Goal: Task Accomplishment & Management: Use online tool/utility

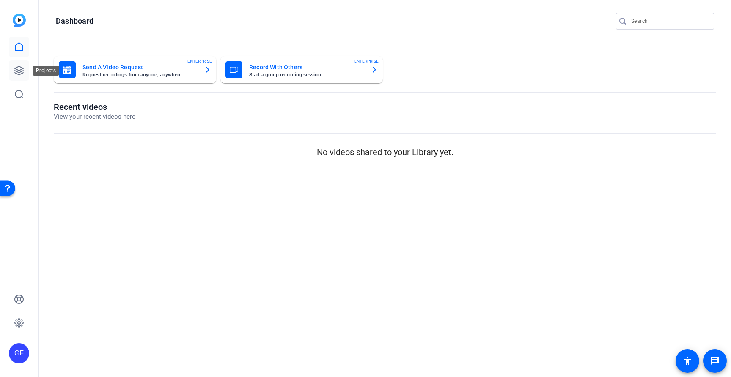
click at [23, 73] on icon at bounding box center [19, 70] width 8 height 8
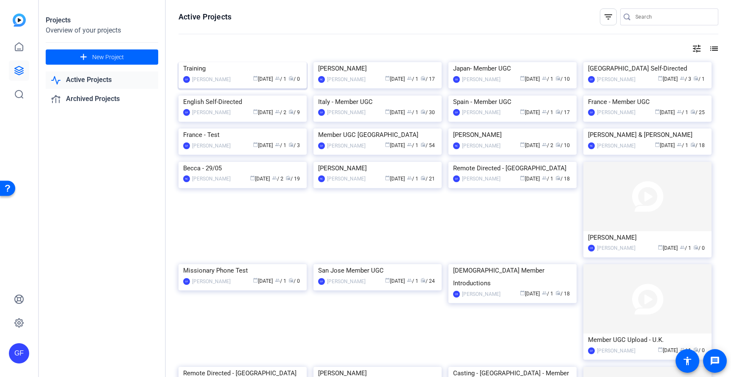
click at [228, 75] on div "Training" at bounding box center [242, 68] width 119 height 13
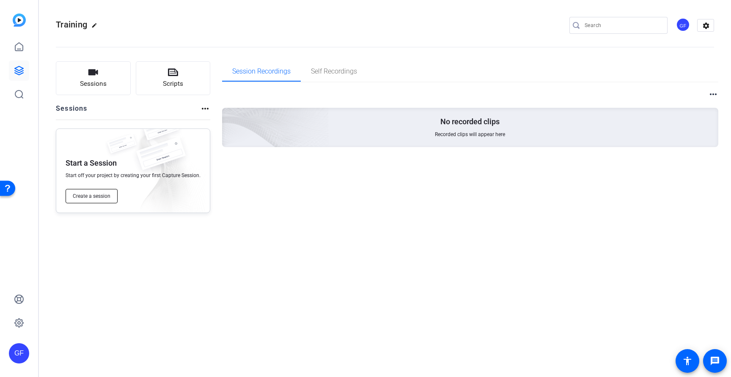
click at [91, 193] on span "Create a session" at bounding box center [92, 196] width 38 height 7
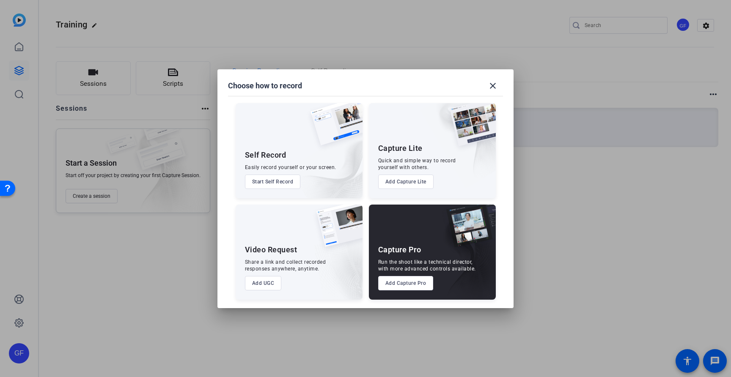
click at [421, 286] on button "Add Capture Pro" at bounding box center [405, 283] width 55 height 14
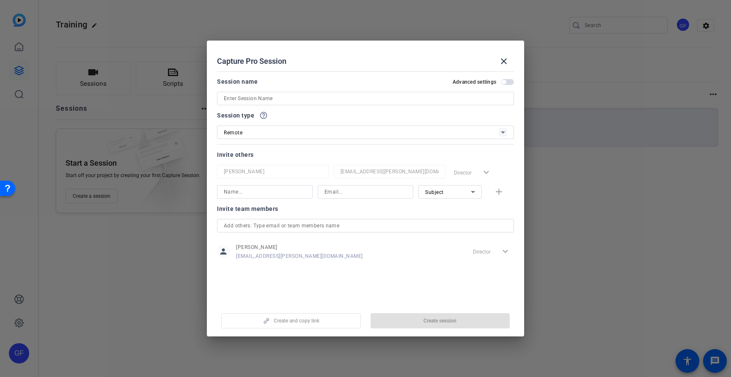
click at [260, 101] on input at bounding box center [365, 98] width 283 height 10
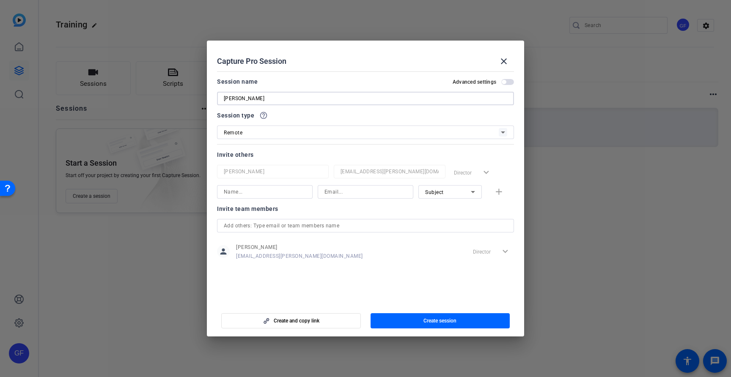
type input "[PERSON_NAME]"
click at [417, 136] on div "Remote" at bounding box center [361, 132] width 275 height 11
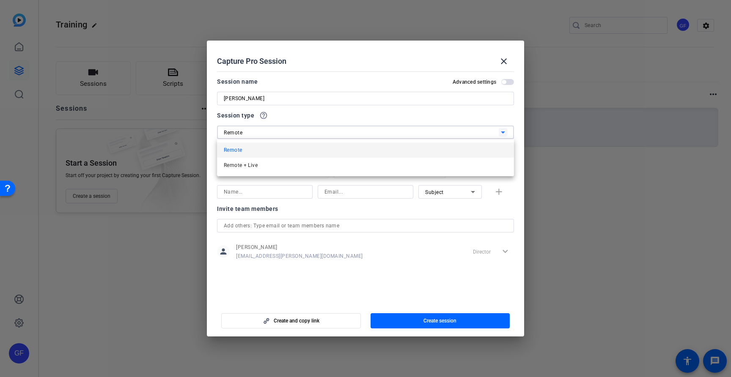
click at [232, 146] on span "Remote" at bounding box center [233, 150] width 18 height 10
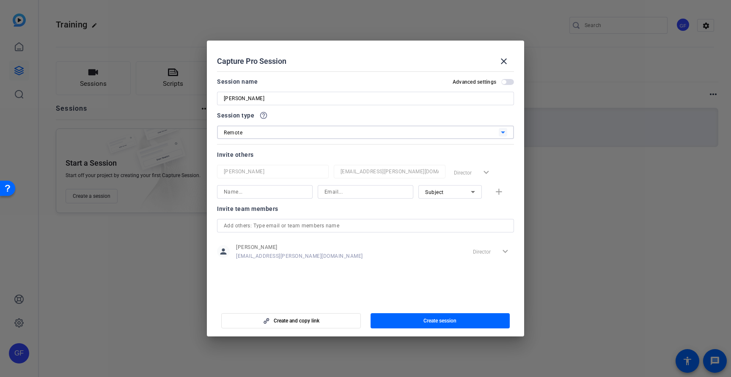
click at [319, 96] on input "Rachel" at bounding box center [365, 98] width 283 height 10
click at [406, 316] on span "button" at bounding box center [441, 321] width 140 height 20
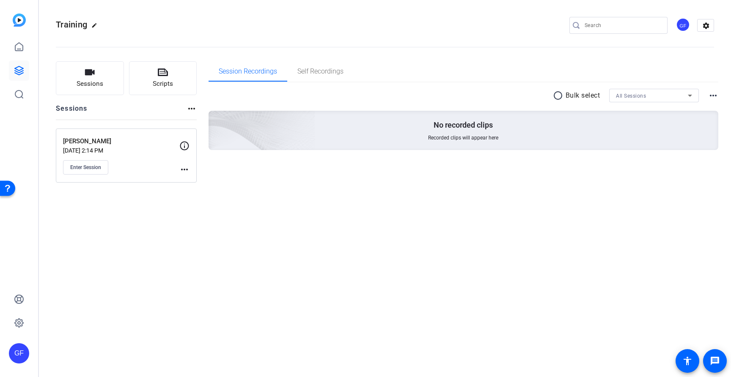
click at [185, 170] on mat-icon "more_horiz" at bounding box center [184, 170] width 10 height 10
click at [201, 181] on span "Edit Session" at bounding box center [205, 182] width 38 height 10
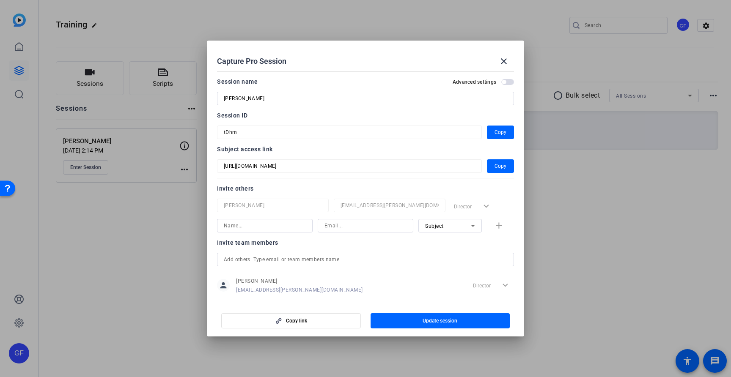
scroll to position [11, 0]
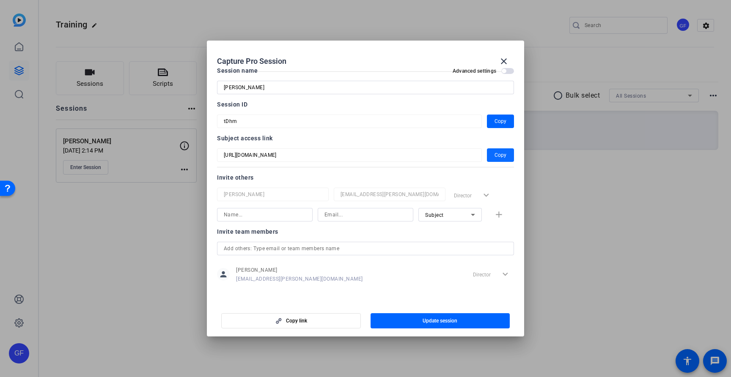
click at [500, 155] on span "Copy" at bounding box center [501, 155] width 12 height 10
click at [400, 319] on span "button" at bounding box center [441, 321] width 140 height 20
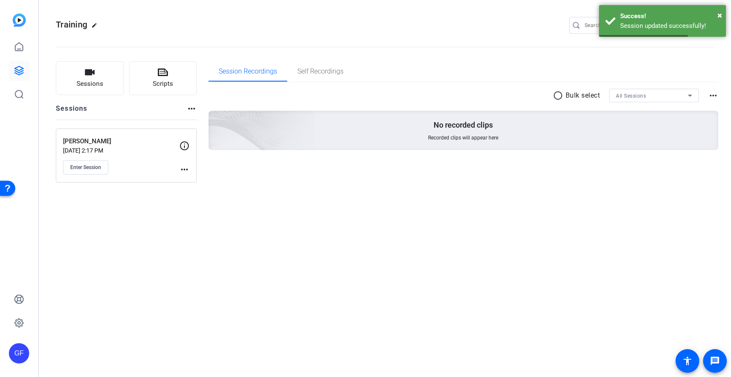
click at [187, 171] on mat-icon "more_horiz" at bounding box center [184, 170] width 10 height 10
click at [194, 179] on span "Edit Session" at bounding box center [205, 182] width 38 height 10
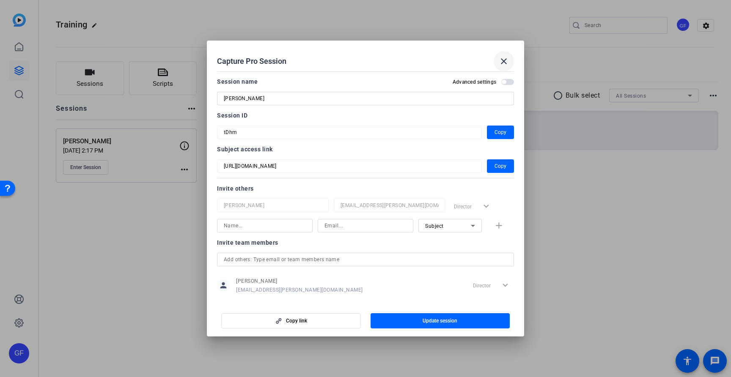
click at [502, 63] on mat-icon "close" at bounding box center [504, 61] width 10 height 10
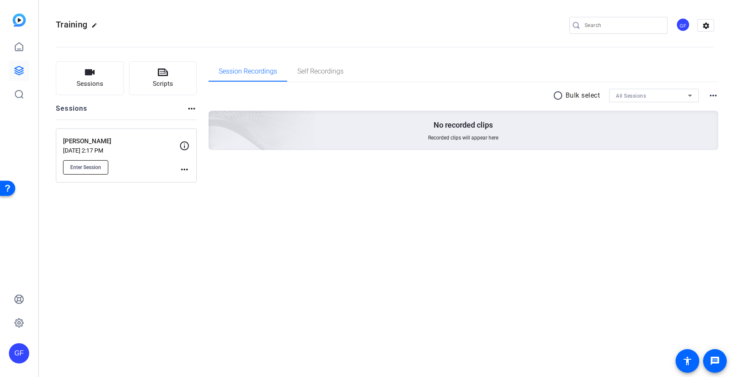
click at [81, 168] on span "Enter Session" at bounding box center [85, 167] width 31 height 7
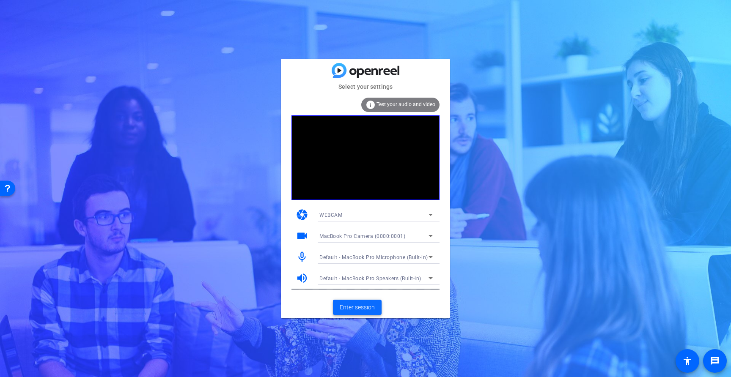
click at [351, 306] on span "Enter session" at bounding box center [357, 307] width 35 height 9
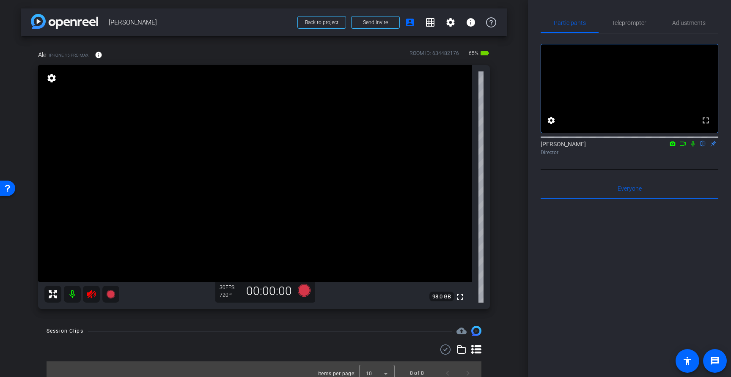
click at [71, 295] on mat-icon at bounding box center [72, 294] width 17 height 17
click at [691, 22] on span "Adjustments" at bounding box center [688, 23] width 33 height 6
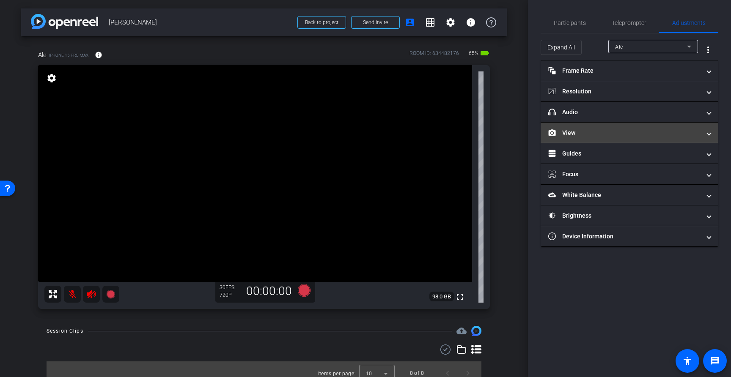
click at [613, 132] on mat-panel-title "View" at bounding box center [624, 133] width 152 height 9
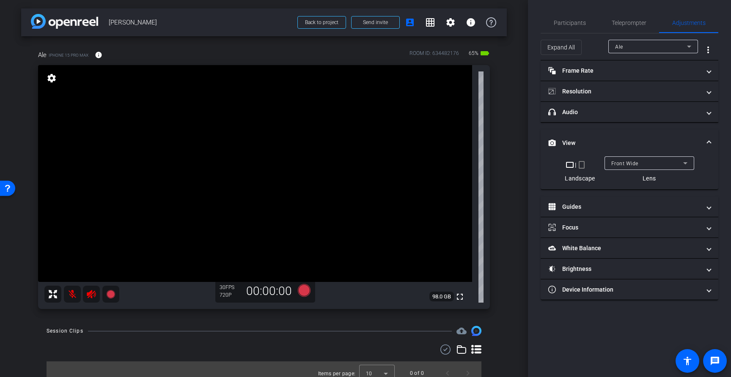
click at [583, 167] on mat-icon "crop_portrait" at bounding box center [582, 165] width 10 height 10
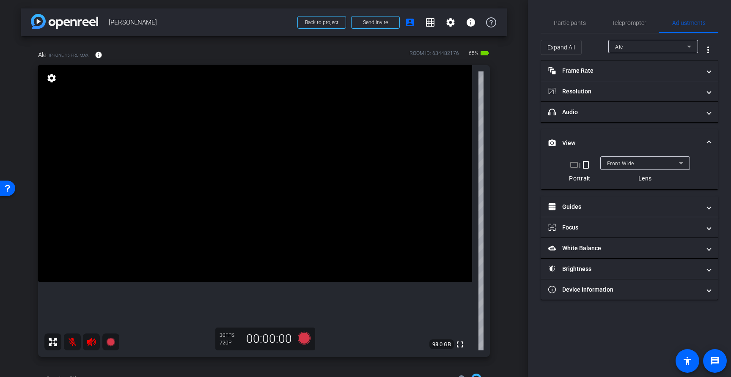
click at [710, 143] on span at bounding box center [708, 143] width 3 height 9
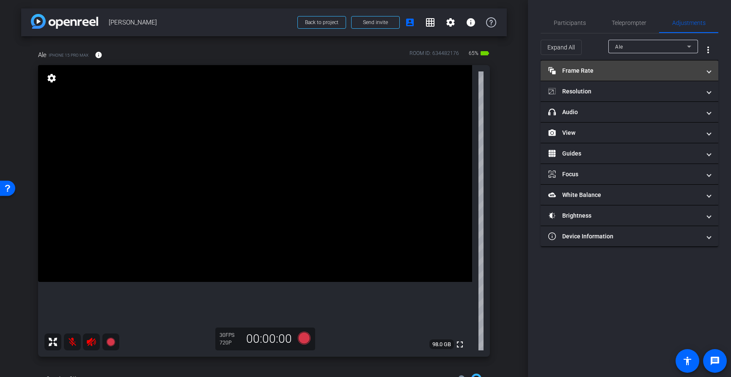
click at [712, 73] on mat-expansion-panel-header "Frame Rate Frame Rate" at bounding box center [630, 70] width 178 height 20
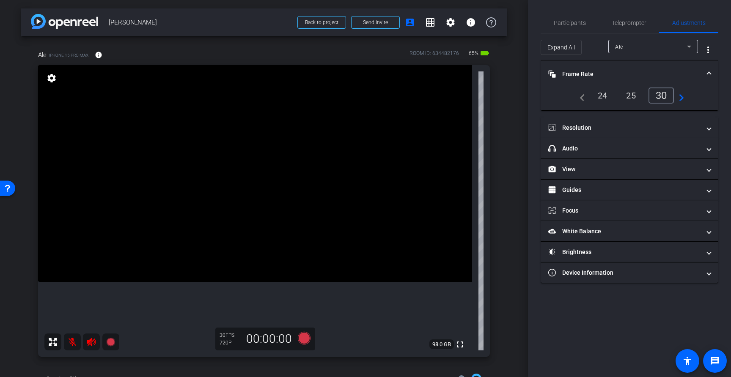
click at [680, 98] on mat-icon "navigate_next" at bounding box center [679, 96] width 10 height 10
click at [633, 96] on div "30" at bounding box center [633, 96] width 26 height 16
click at [710, 74] on span at bounding box center [708, 74] width 3 height 9
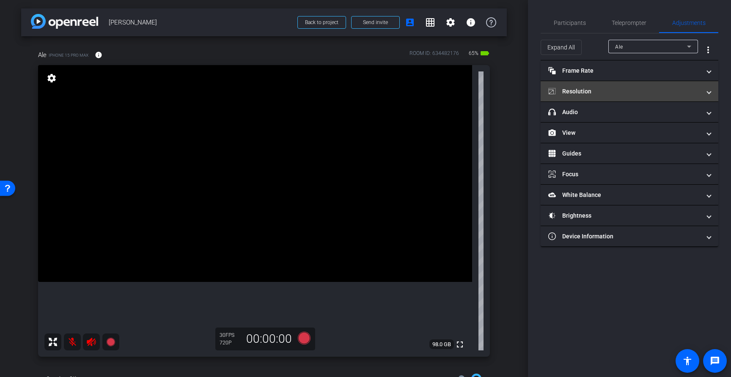
click at [704, 92] on span "Resolution" at bounding box center [627, 91] width 159 height 9
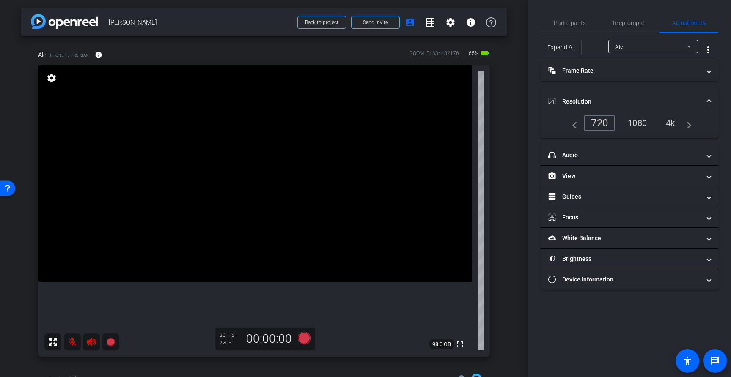
click at [673, 122] on div "4k" at bounding box center [671, 123] width 22 height 14
click at [691, 125] on mat-icon "navigate_next" at bounding box center [686, 123] width 10 height 10
click at [709, 102] on span at bounding box center [708, 101] width 3 height 9
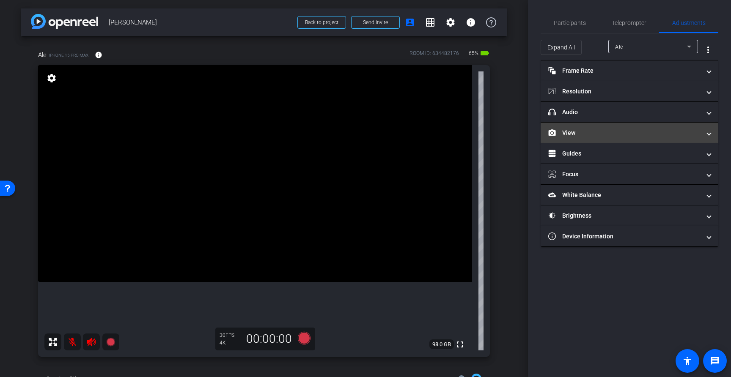
click at [641, 132] on mat-panel-title "View" at bounding box center [624, 133] width 152 height 9
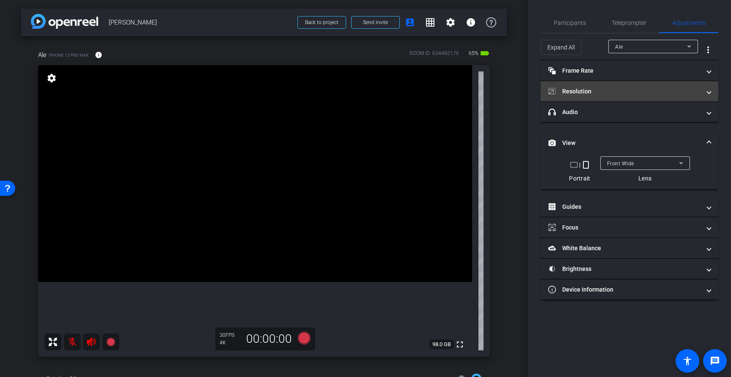
click at [704, 95] on span "Resolution" at bounding box center [627, 91] width 159 height 9
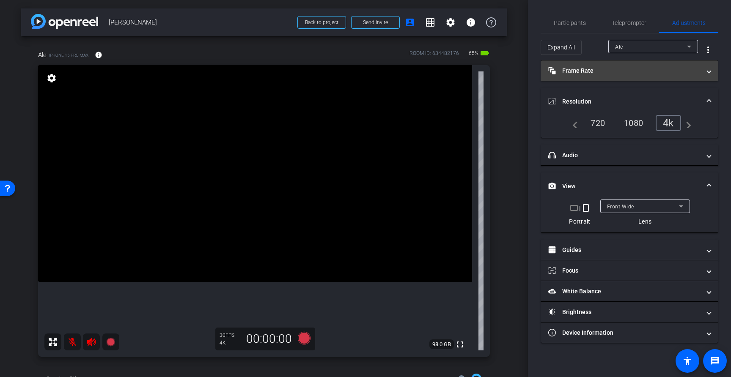
click at [711, 76] on mat-expansion-panel-header "Frame Rate Frame Rate" at bounding box center [630, 70] width 178 height 20
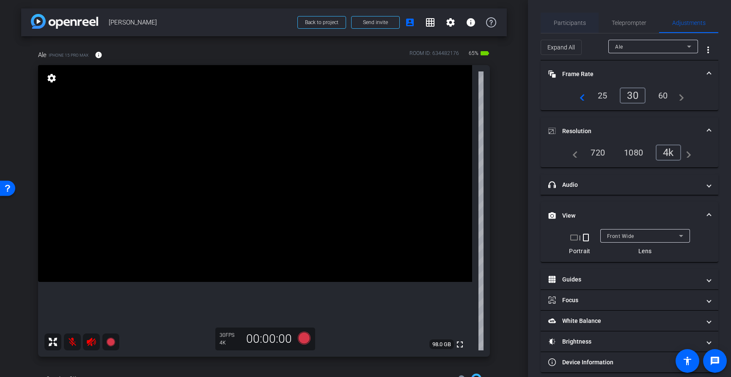
click at [576, 22] on span "Participants" at bounding box center [570, 23] width 32 height 6
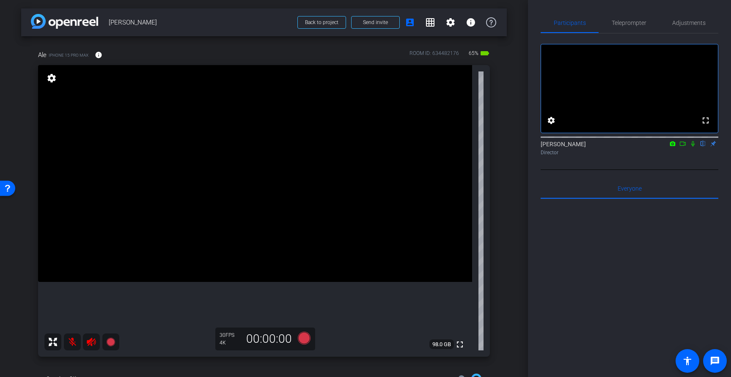
click at [672, 147] on icon at bounding box center [672, 144] width 7 height 6
click at [692, 155] on div at bounding box center [365, 188] width 731 height 377
click at [692, 147] on icon at bounding box center [693, 144] width 7 height 6
click at [692, 148] on mat-icon at bounding box center [693, 144] width 10 height 8
click at [639, 18] on span "Teleprompter" at bounding box center [629, 23] width 35 height 20
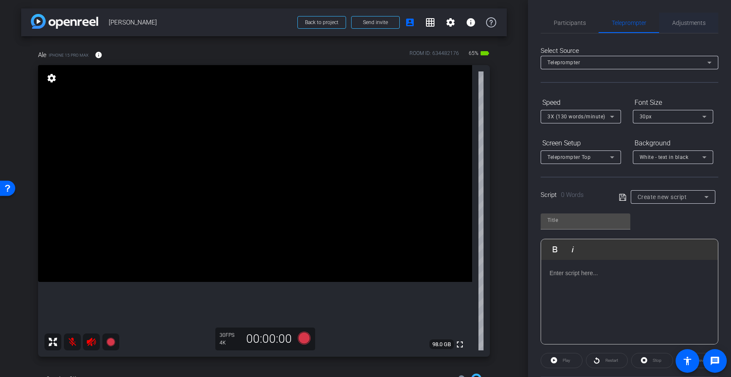
click at [684, 31] on span "Adjustments" at bounding box center [688, 23] width 33 height 20
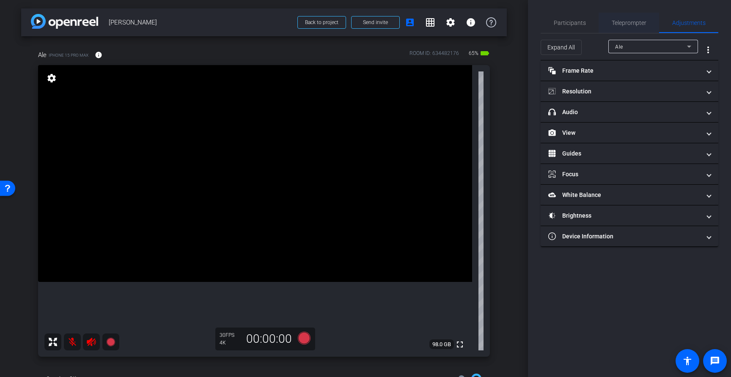
click at [636, 22] on span "Teleprompter" at bounding box center [629, 23] width 35 height 6
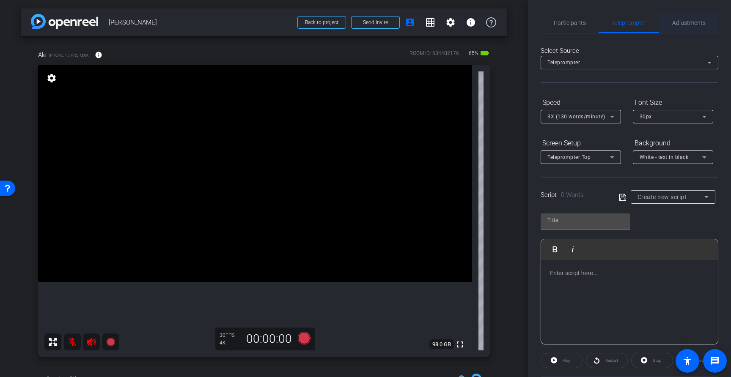
click at [682, 25] on span "Adjustments" at bounding box center [688, 23] width 33 height 6
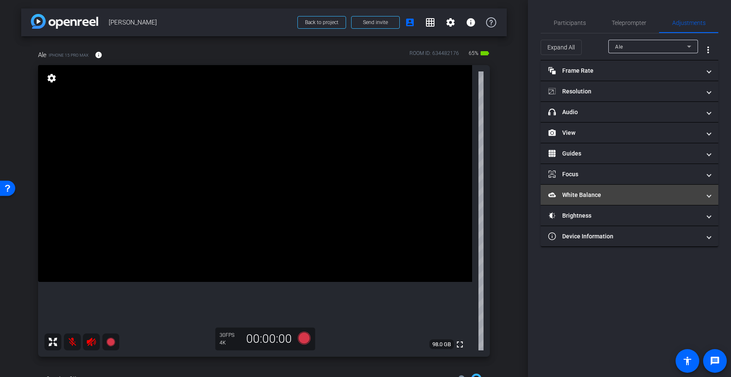
click at [613, 197] on mat-panel-title "White Balance White Balance" at bounding box center [624, 195] width 152 height 9
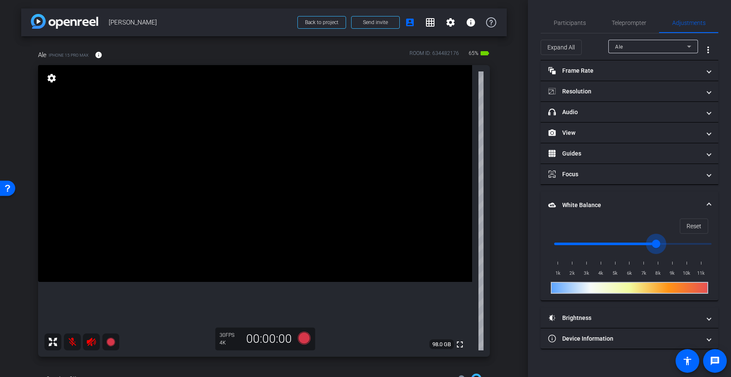
drag, startPoint x: 557, startPoint y: 245, endPoint x: 654, endPoint y: 258, distance: 97.9
click at [654, 253] on input "range" at bounding box center [632, 244] width 175 height 19
drag, startPoint x: 660, startPoint y: 247, endPoint x: 636, endPoint y: 246, distance: 24.5
click at [636, 246] on input "range" at bounding box center [632, 244] width 175 height 19
click at [693, 229] on span "Reset" at bounding box center [694, 226] width 15 height 16
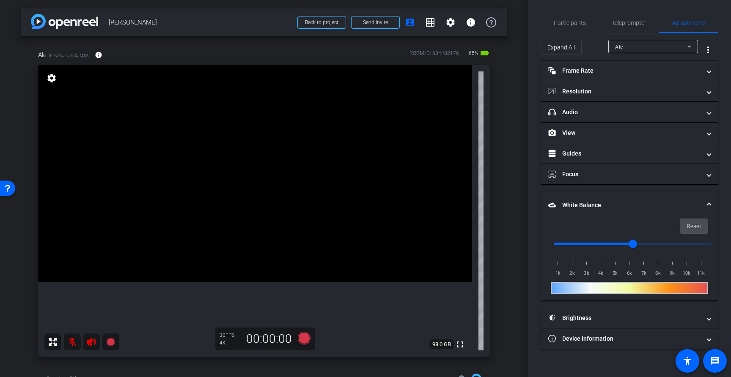
type input "1000"
click at [701, 203] on span "White Balance White Balance" at bounding box center [627, 205] width 159 height 9
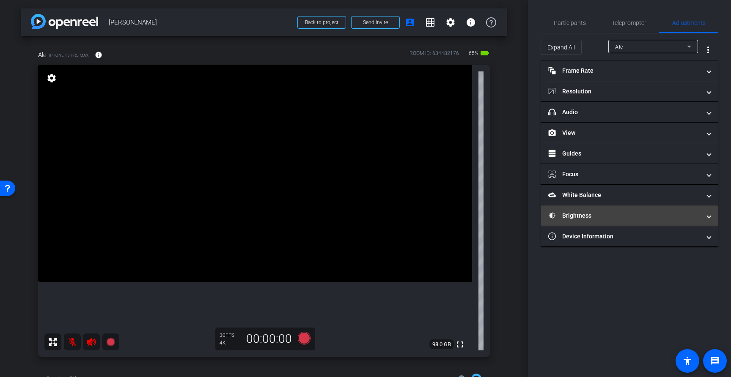
click at [616, 212] on mat-panel-title "Brightness" at bounding box center [624, 216] width 152 height 9
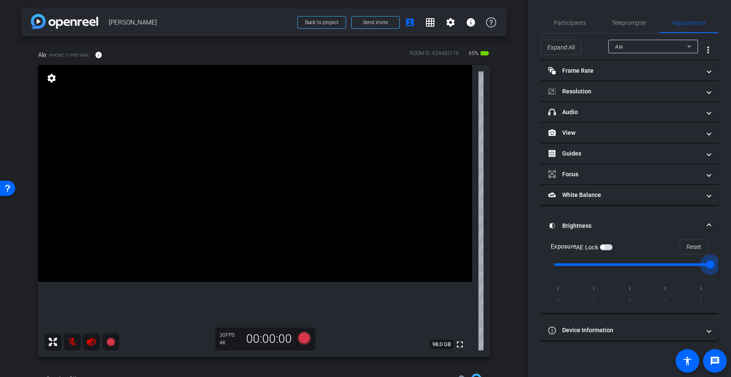
drag, startPoint x: 634, startPoint y: 265, endPoint x: 691, endPoint y: 275, distance: 57.5
click at [691, 274] on input "range" at bounding box center [632, 265] width 175 height 19
drag, startPoint x: 708, startPoint y: 264, endPoint x: 550, endPoint y: 263, distance: 157.4
click at [550, 263] on input "range" at bounding box center [632, 265] width 175 height 19
click at [695, 248] on span "Reset" at bounding box center [694, 247] width 15 height 16
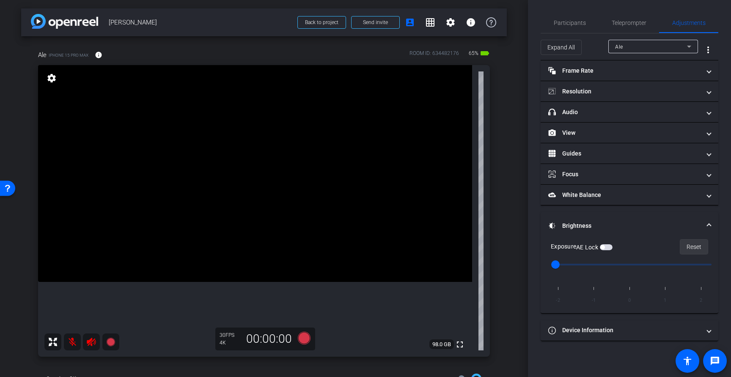
type input "0"
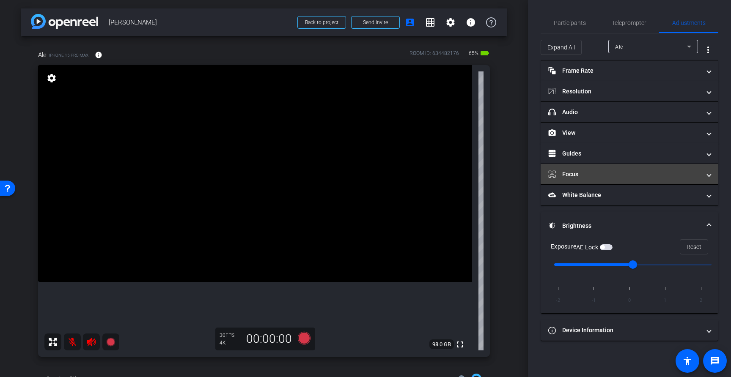
click at [711, 181] on mat-expansion-panel-header "Focus" at bounding box center [630, 174] width 178 height 20
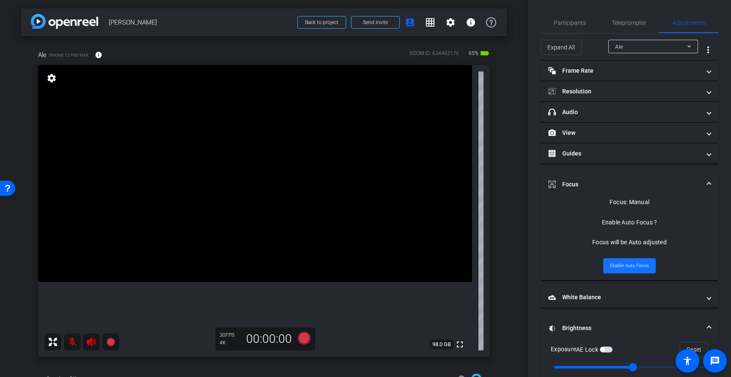
click at [630, 268] on span "Enable Auto Focus" at bounding box center [629, 266] width 39 height 13
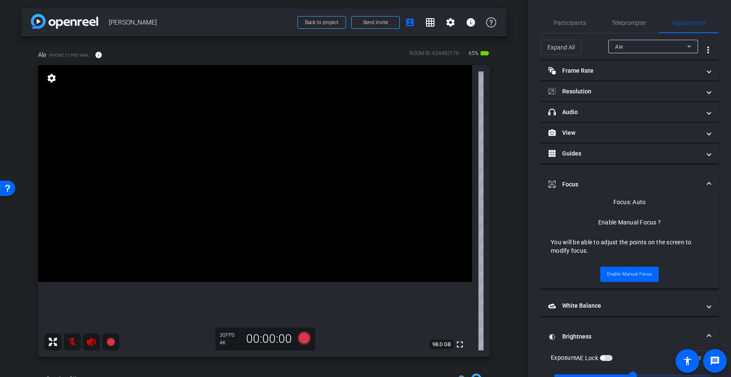
click at [709, 182] on span at bounding box center [708, 184] width 3 height 9
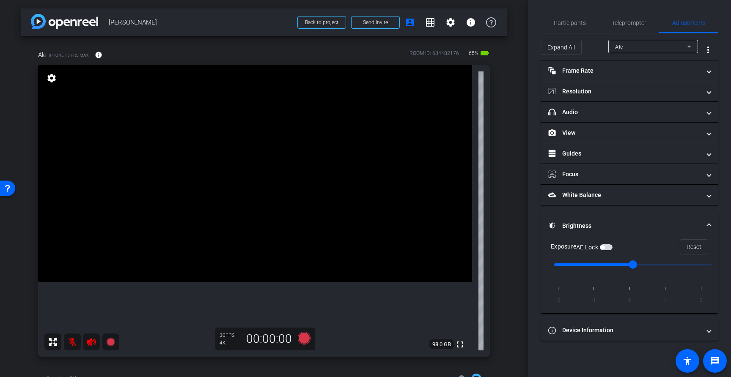
click at [709, 224] on span at bounding box center [708, 226] width 3 height 9
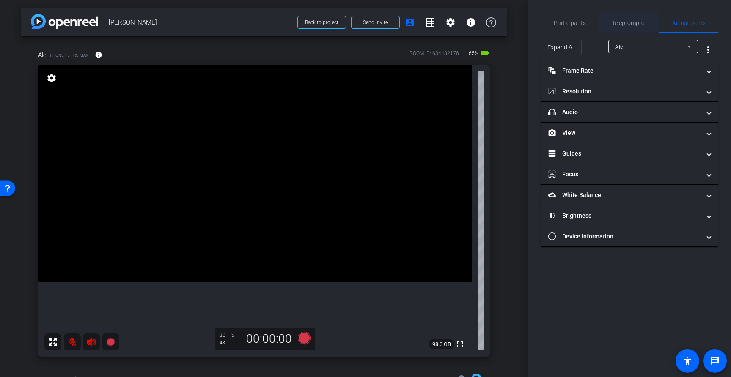
click at [630, 18] on span "Teleprompter" at bounding box center [629, 23] width 35 height 20
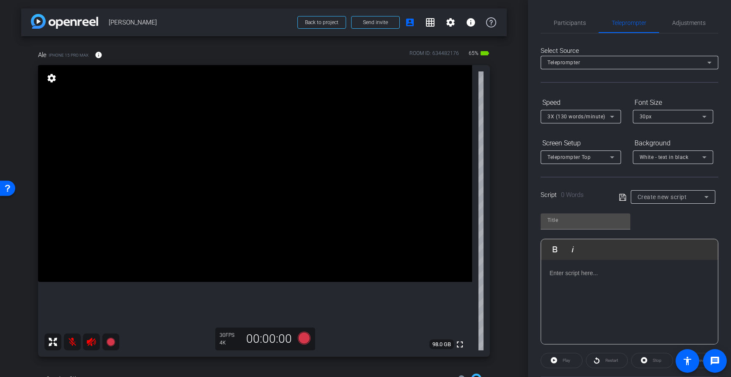
click at [610, 118] on icon at bounding box center [612, 117] width 10 height 10
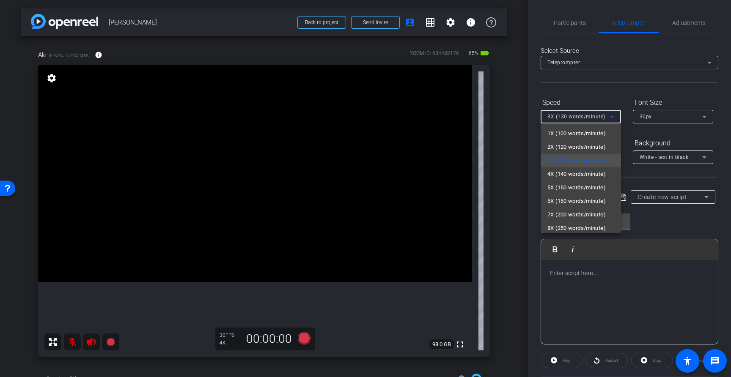
click at [687, 112] on div at bounding box center [365, 188] width 731 height 377
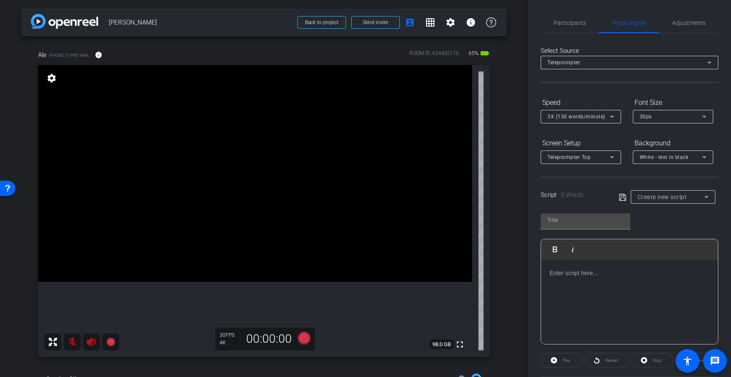
click at [687, 112] on div "30px" at bounding box center [671, 116] width 63 height 11
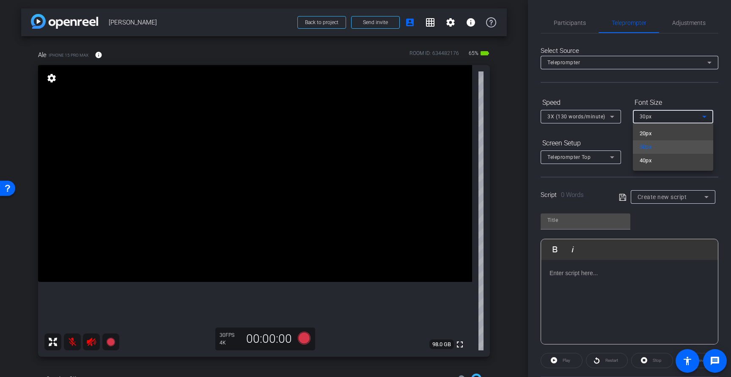
click at [618, 135] on div at bounding box center [365, 188] width 731 height 377
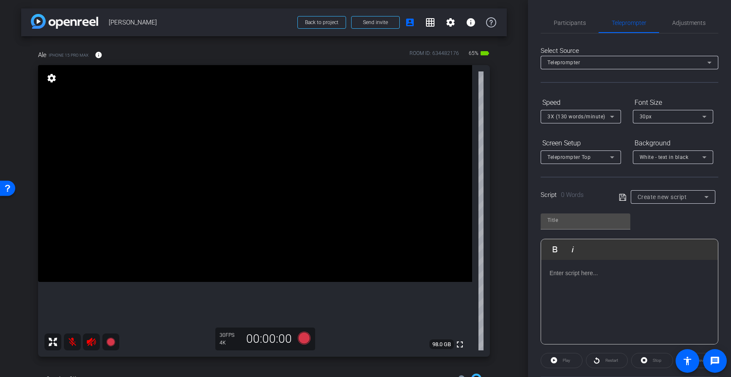
click at [612, 159] on icon at bounding box center [612, 157] width 10 height 10
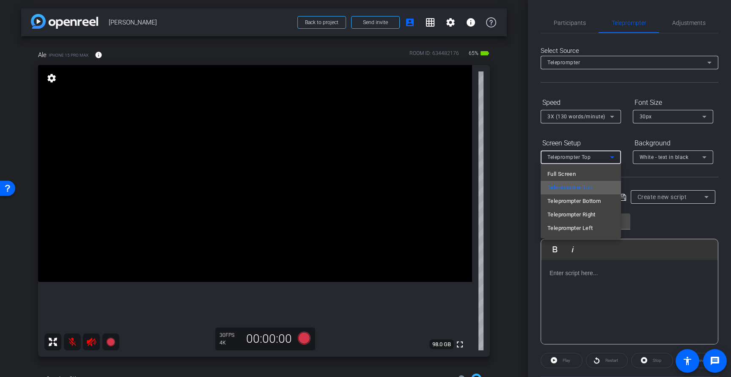
click at [577, 187] on span "Teleprompter Top" at bounding box center [569, 188] width 44 height 10
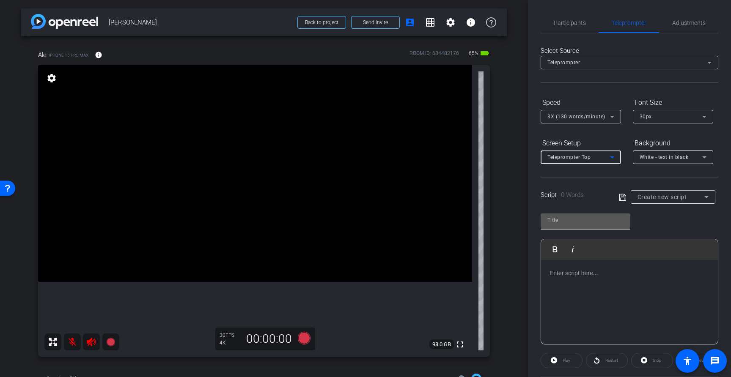
click at [563, 219] on input "text" at bounding box center [585, 220] width 76 height 10
click at [576, 283] on div at bounding box center [629, 302] width 177 height 85
click at [578, 272] on p at bounding box center [630, 273] width 160 height 9
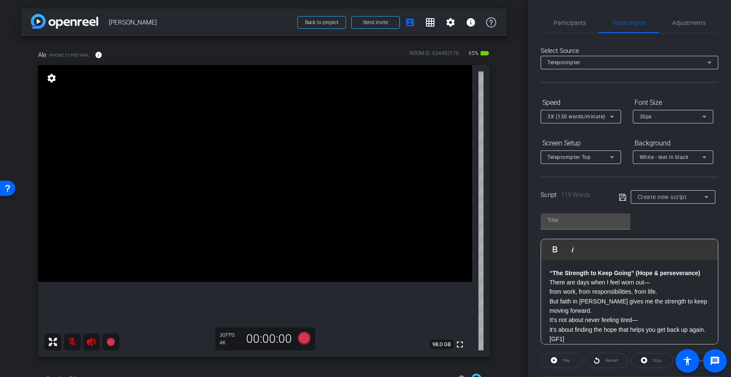
click at [552, 281] on p "“The Strength to Keep Going” (Hope & perseverance) There are days when I feel w…" at bounding box center [630, 307] width 160 height 76
drag, startPoint x: 552, startPoint y: 279, endPoint x: 548, endPoint y: 266, distance: 13.3
click at [548, 266] on div "“The Strength to Keep Going” (Hope & perseverance) There are days when I feel w…" at bounding box center [629, 354] width 177 height 188
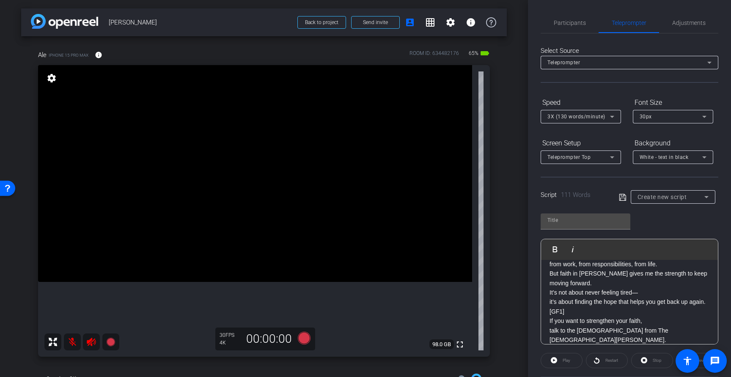
scroll to position [22, 0]
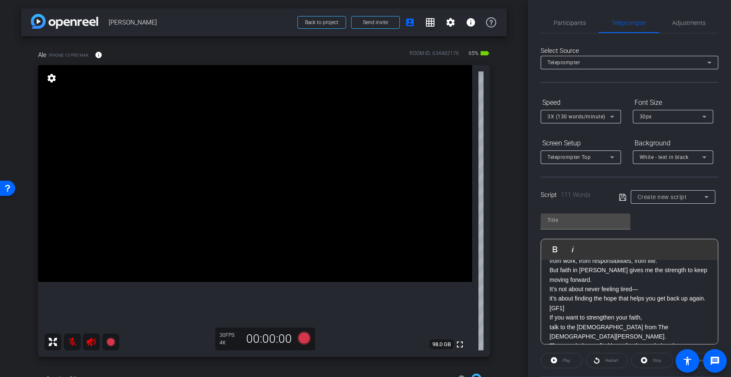
click at [594, 279] on p "There are days when I feel worn out— from work, from responsibilities, from lif…" at bounding box center [630, 280] width 160 height 66
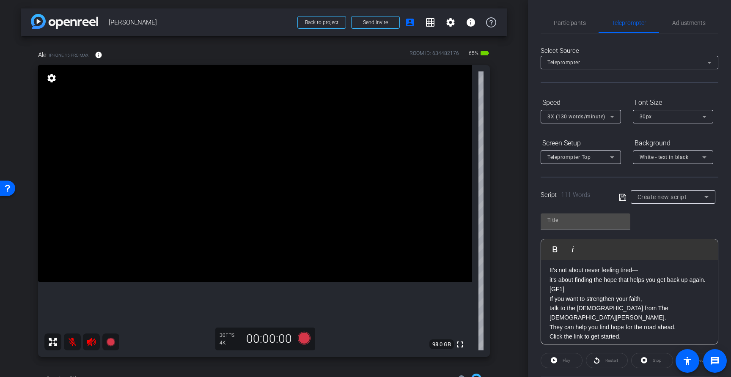
scroll to position [55, 0]
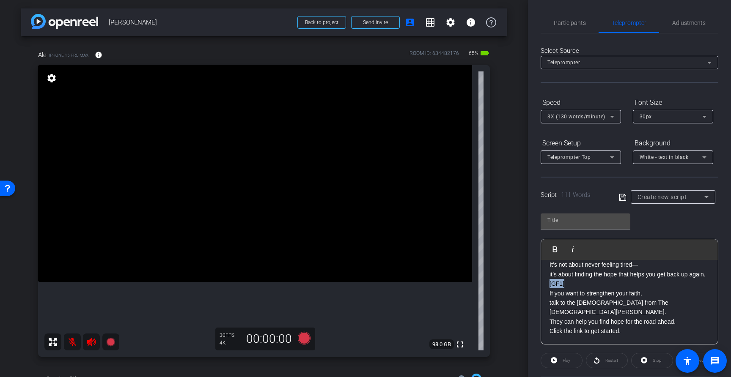
drag, startPoint x: 578, startPoint y: 285, endPoint x: 522, endPoint y: 280, distance: 56.5
click at [522, 280] on div "arrow_back Rachel Back to project Send invite account_box grid_on settings info…" at bounding box center [365, 188] width 731 height 377
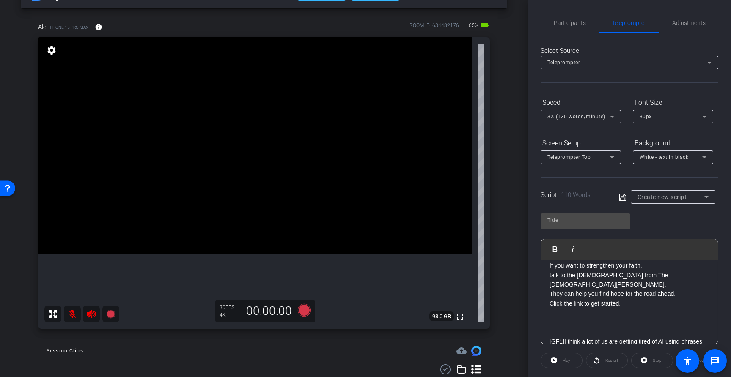
scroll to position [82, 0]
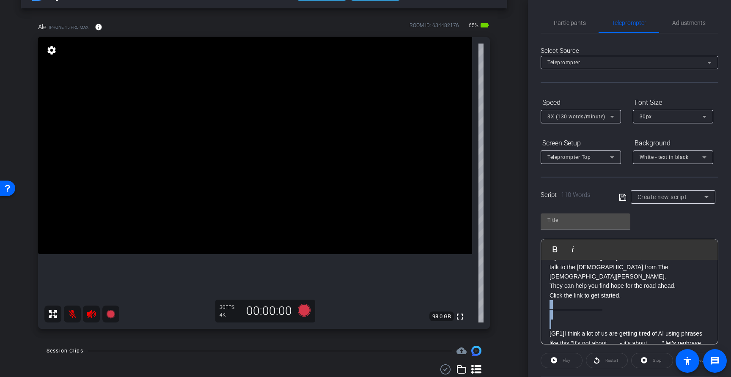
drag, startPoint x: 614, startPoint y: 321, endPoint x: 547, endPoint y: 306, distance: 68.6
click at [547, 306] on div "There are days when I feel worn out— from work, from responsibilities, from lif…" at bounding box center [629, 268] width 177 height 179
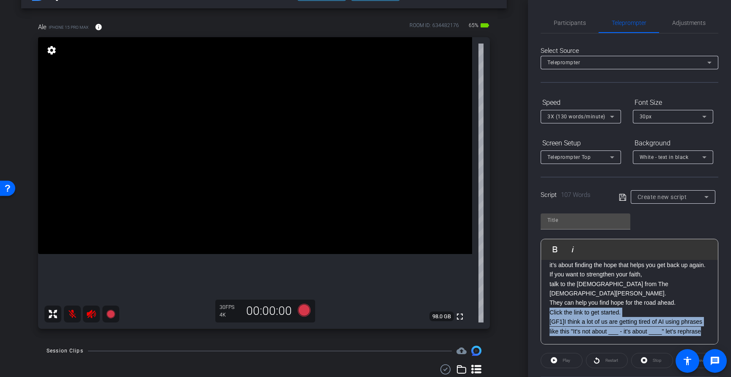
drag, startPoint x: 702, startPoint y: 333, endPoint x: 546, endPoint y: 313, distance: 157.9
click at [546, 313] on div "There are days when I feel worn out— from work, from responsibilities, from lif…" at bounding box center [629, 269] width 177 height 149
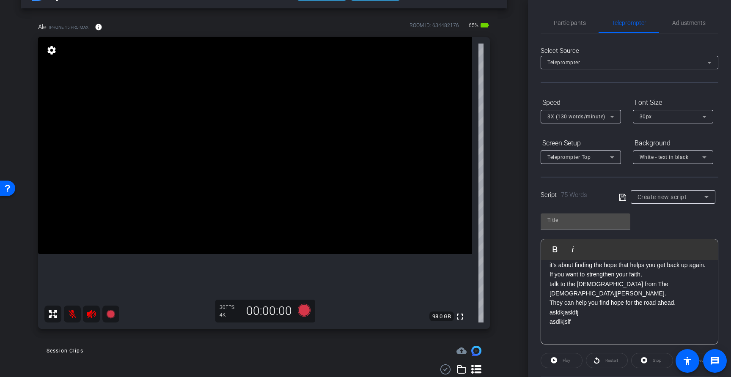
scroll to position [74, 0]
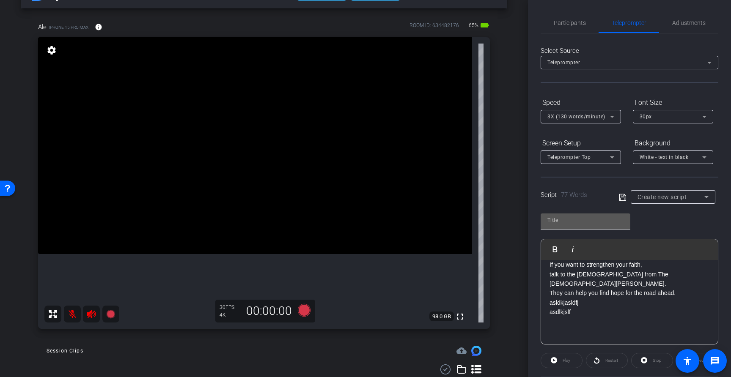
click at [580, 216] on input "text" at bounding box center [585, 220] width 76 height 10
type input "Rachel - Holy Ghost"
click at [583, 326] on p at bounding box center [630, 321] width 160 height 9
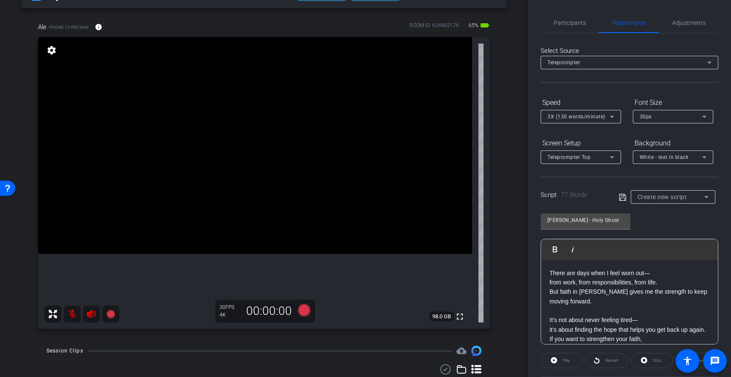
click at [623, 196] on icon at bounding box center [622, 197] width 7 height 7
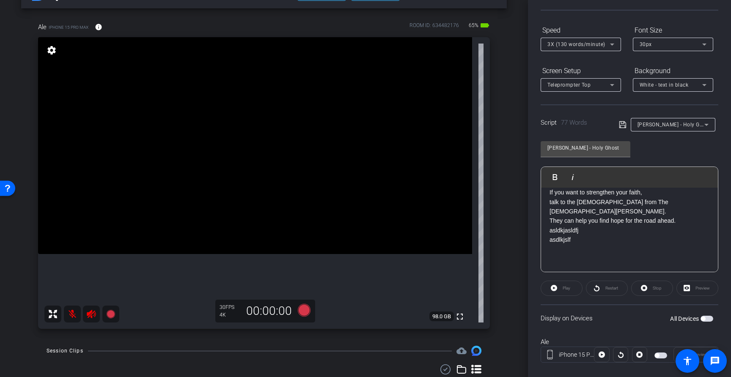
scroll to position [85, 0]
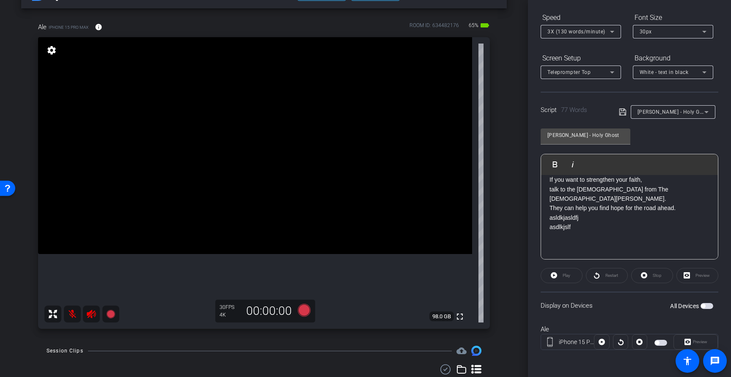
click at [704, 308] on span "button" at bounding box center [703, 306] width 4 height 4
click at [659, 344] on span "button" at bounding box center [660, 343] width 13 height 6
click at [659, 344] on span "button" at bounding box center [657, 343] width 4 height 4
click at [659, 344] on span "button" at bounding box center [660, 343] width 13 height 6
click at [659, 344] on span "button" at bounding box center [657, 343] width 4 height 4
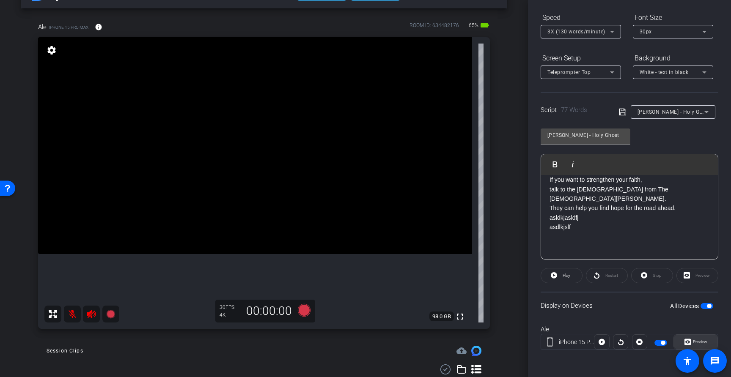
click at [703, 340] on span "Preview" at bounding box center [700, 342] width 14 height 5
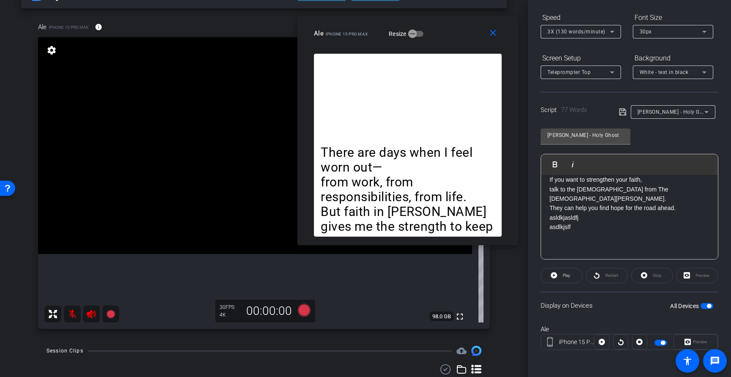
drag, startPoint x: 400, startPoint y: 82, endPoint x: 447, endPoint y: 20, distance: 77.6
click at [447, 20] on div "close Ale iPhone 15 Pro Max Resize" at bounding box center [407, 35] width 221 height 38
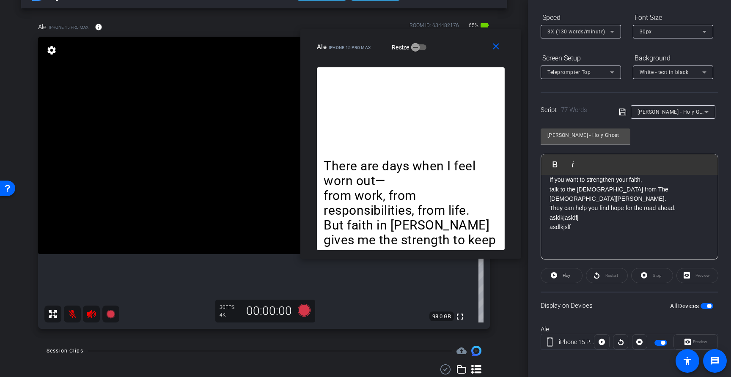
drag, startPoint x: 457, startPoint y: 28, endPoint x: 456, endPoint y: 45, distance: 17.0
click at [456, 45] on div "Ale iPhone 15 Pro Max Resize" at bounding box center [414, 46] width 194 height 15
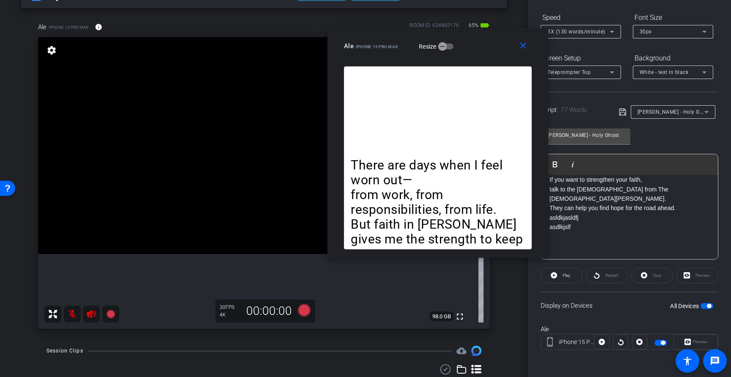
drag, startPoint x: 455, startPoint y: 42, endPoint x: 482, endPoint y: 41, distance: 27.1
click at [482, 41] on div "Ale iPhone 15 Pro Max Resize" at bounding box center [441, 45] width 194 height 15
click at [562, 275] on span "Play" at bounding box center [566, 276] width 10 height 12
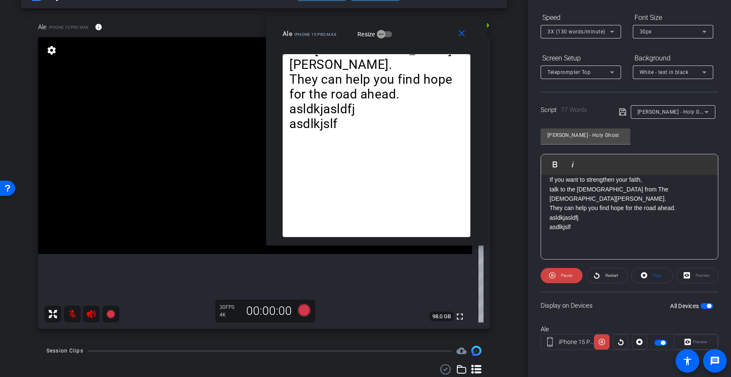
drag, startPoint x: 485, startPoint y: 41, endPoint x: 423, endPoint y: 28, distance: 62.6
click at [423, 28] on div "Ale iPhone 15 Pro Max Resize" at bounding box center [380, 33] width 194 height 15
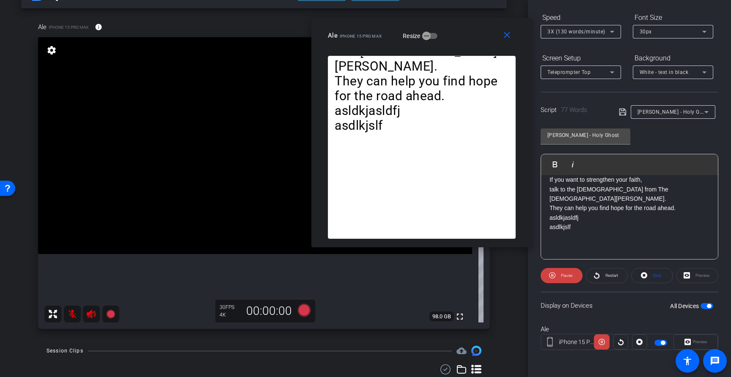
drag, startPoint x: 415, startPoint y: 30, endPoint x: 463, endPoint y: 35, distance: 48.5
click at [463, 35] on div "Ale iPhone 15 Pro Max Resize" at bounding box center [425, 35] width 194 height 15
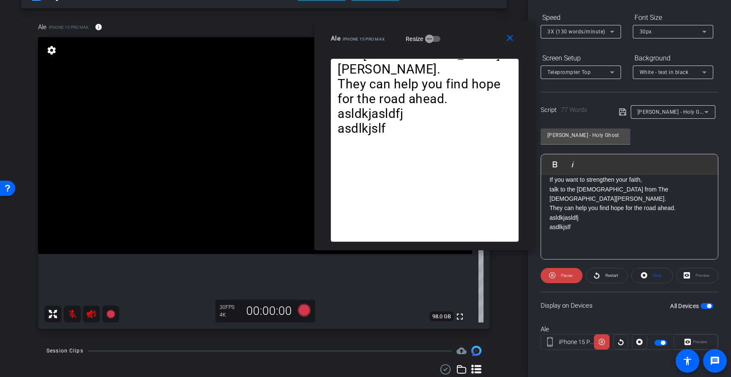
click at [614, 30] on icon at bounding box center [612, 32] width 10 height 10
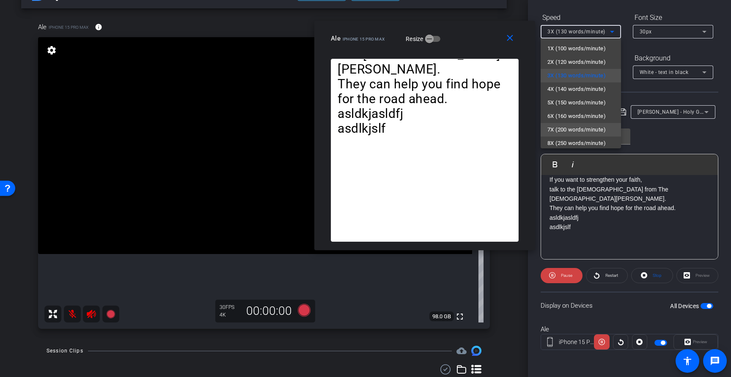
click at [586, 126] on span "7X (200 words/minute)" at bounding box center [576, 130] width 58 height 10
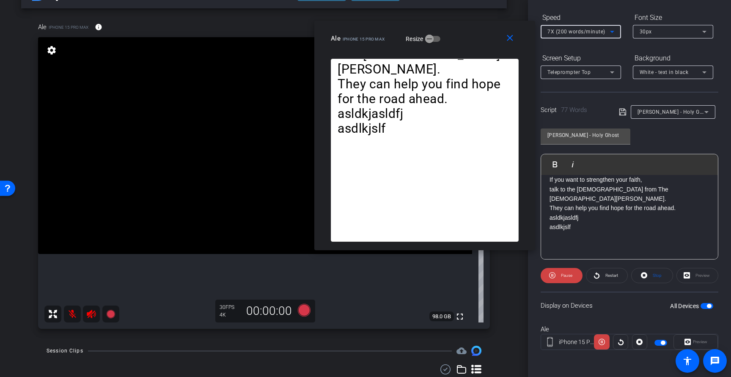
click at [610, 34] on icon at bounding box center [612, 32] width 10 height 10
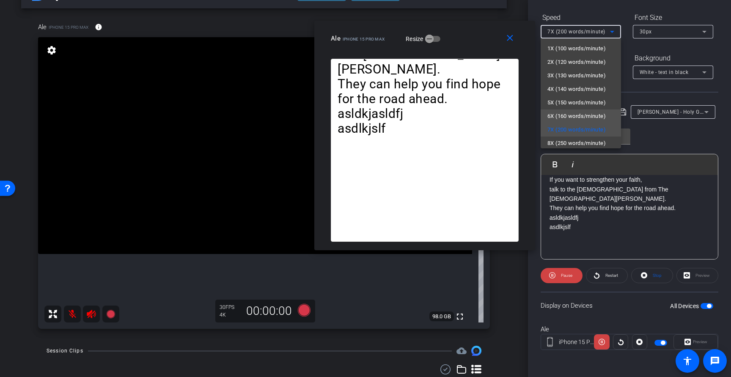
scroll to position [19, 0]
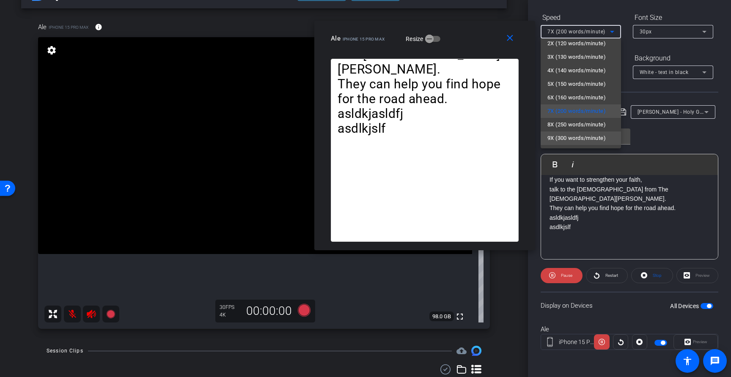
click at [572, 137] on span "9X (300 words/minute)" at bounding box center [576, 138] width 58 height 10
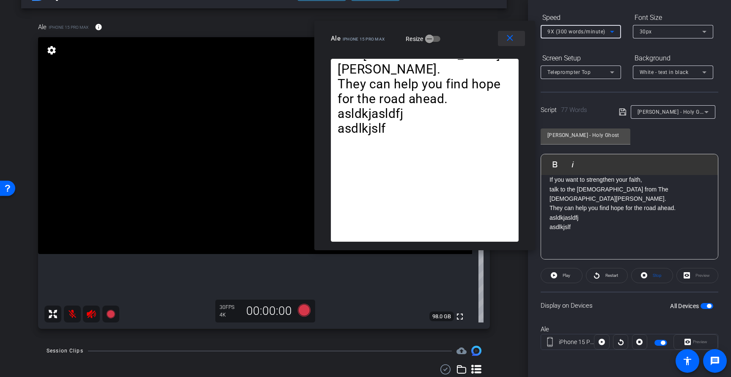
click at [508, 36] on mat-icon "close" at bounding box center [510, 38] width 11 height 11
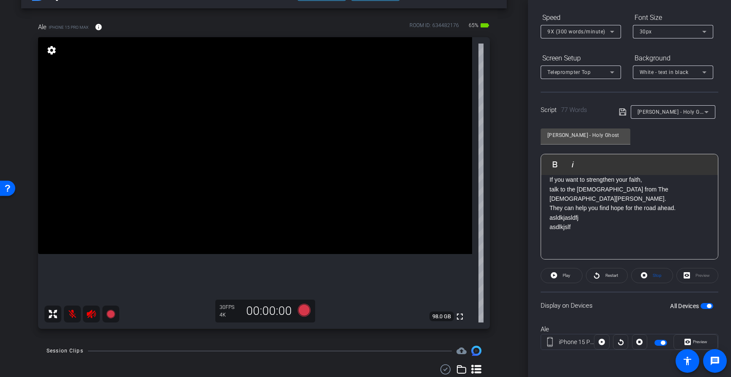
click at [615, 33] on icon at bounding box center [612, 32] width 10 height 10
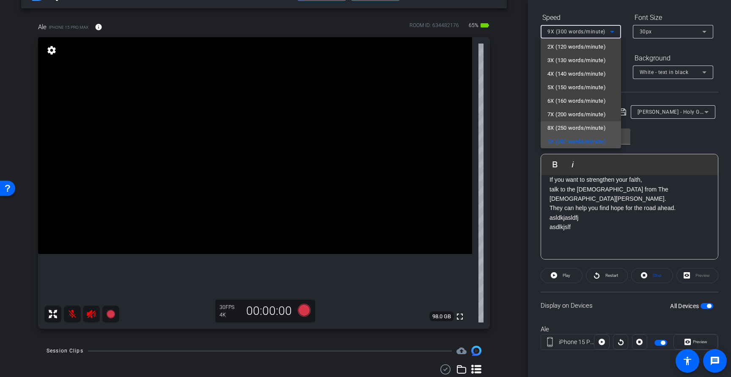
scroll to position [0, 0]
click at [568, 78] on span "3X (130 words/minute)" at bounding box center [576, 76] width 58 height 10
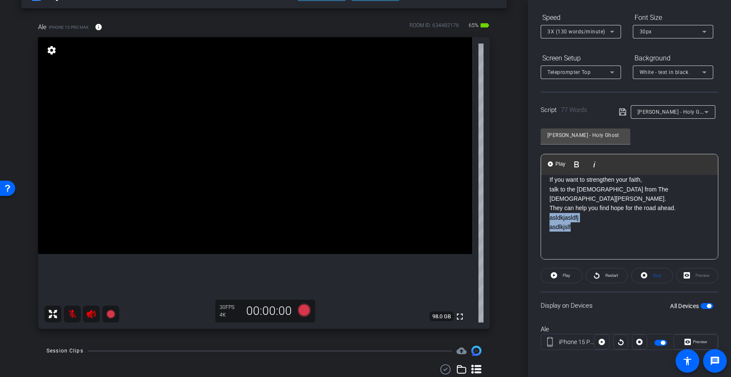
drag, startPoint x: 577, startPoint y: 230, endPoint x: 545, endPoint y: 217, distance: 34.9
click at [545, 217] on div "There are days when I feel worn out— from work, from responsibilities, from lif…" at bounding box center [629, 180] width 177 height 159
click at [547, 220] on div "There are days when I feel worn out— from work, from responsibilities, from lif…" at bounding box center [629, 184] width 177 height 149
drag, startPoint x: 551, startPoint y: 215, endPoint x: 574, endPoint y: 218, distance: 23.0
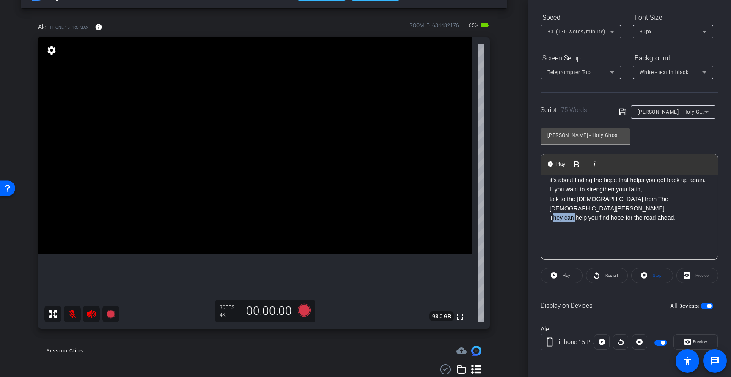
click at [574, 218] on p "They can help you find hope for the road ahead." at bounding box center [630, 217] width 160 height 9
click at [602, 206] on p "If you want to strengthen your faith, talk to the missionaries from The Church …" at bounding box center [630, 199] width 160 height 28
click at [625, 115] on icon at bounding box center [623, 112] width 8 height 10
click at [559, 219] on p "WE can help you find hope for the road ahead." at bounding box center [630, 217] width 160 height 9
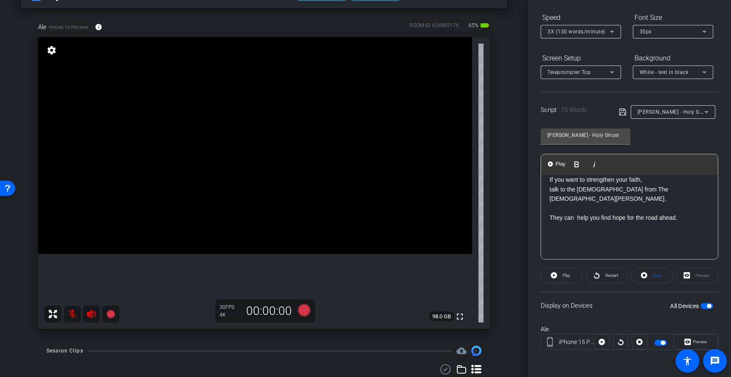
click at [566, 245] on p at bounding box center [630, 246] width 160 height 9
click at [625, 110] on icon at bounding box center [622, 112] width 7 height 7
click at [306, 308] on icon at bounding box center [304, 310] width 13 height 13
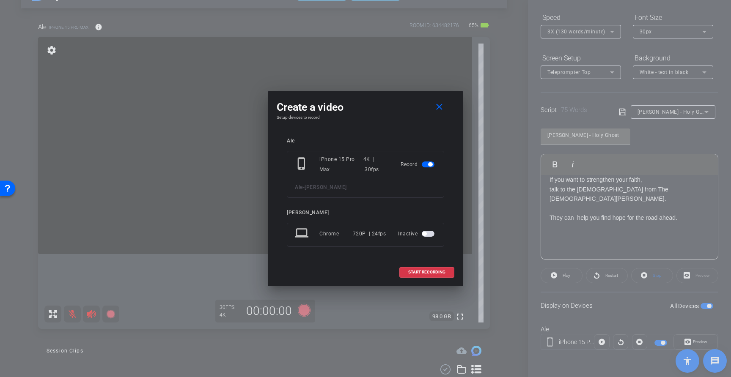
drag, startPoint x: 372, startPoint y: 99, endPoint x: 389, endPoint y: 56, distance: 45.7
click at [389, 56] on div "Create a video close Setup devices to record Ale phone_iphone iPhone 15 Pro Max…" at bounding box center [365, 188] width 731 height 377
click at [412, 270] on span "START RECORDING" at bounding box center [426, 272] width 37 height 4
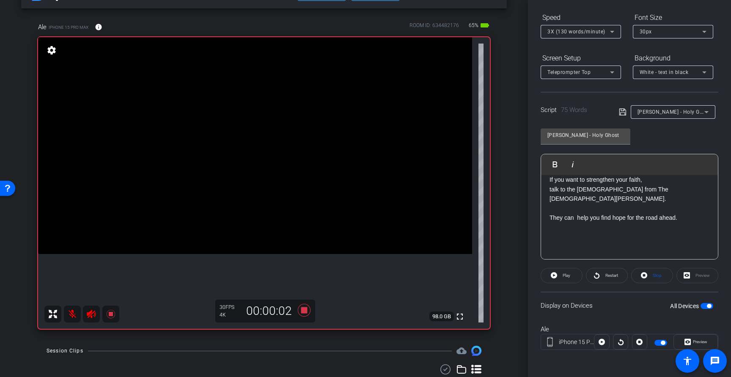
scroll to position [0, 0]
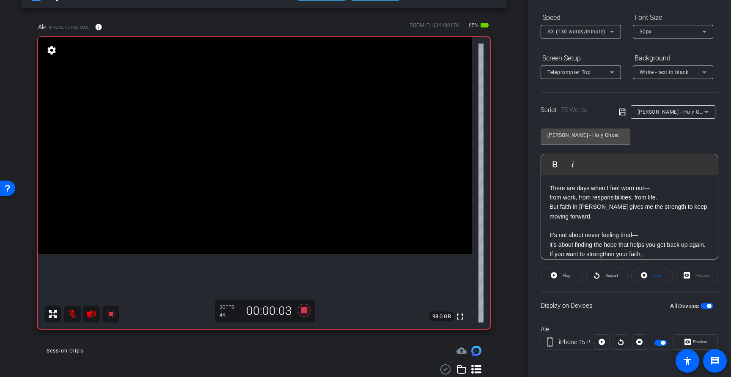
click at [553, 187] on p "There are days when I feel worn out— from work, from responsibilities, from lif…" at bounding box center [630, 203] width 160 height 38
click at [546, 192] on div "There are days when I feel worn out— from work, from responsibilities, from lif…" at bounding box center [629, 254] width 177 height 159
click at [564, 280] on span "Play" at bounding box center [566, 276] width 10 height 12
click at [647, 276] on icon at bounding box center [644, 275] width 6 height 6
click at [565, 272] on span "Play" at bounding box center [566, 276] width 10 height 12
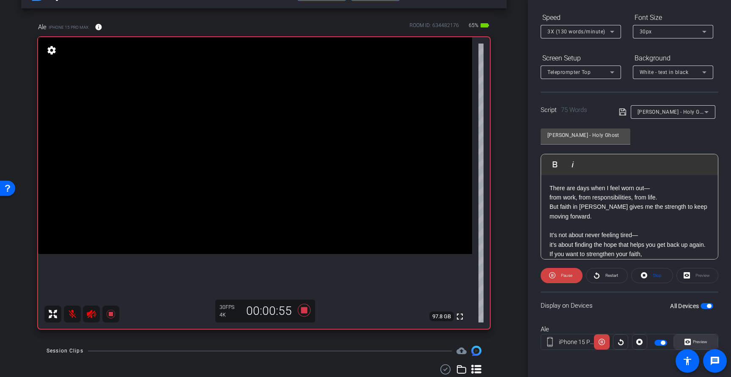
click at [699, 345] on span "Preview" at bounding box center [699, 342] width 16 height 12
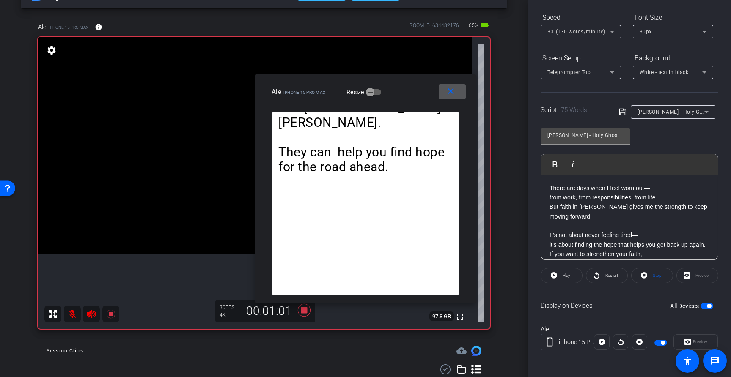
click at [456, 90] on span at bounding box center [452, 92] width 27 height 20
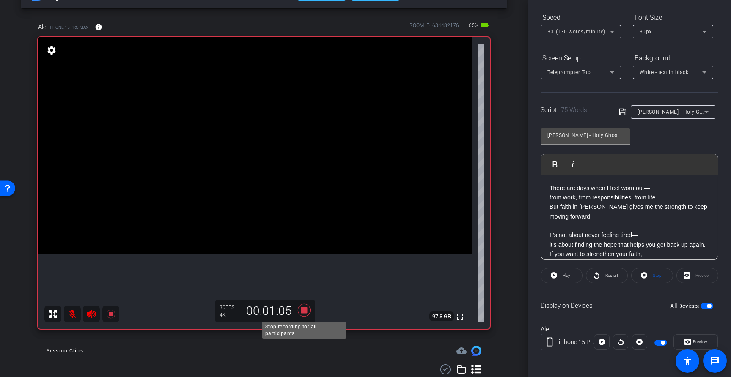
click at [305, 312] on icon at bounding box center [304, 310] width 13 height 13
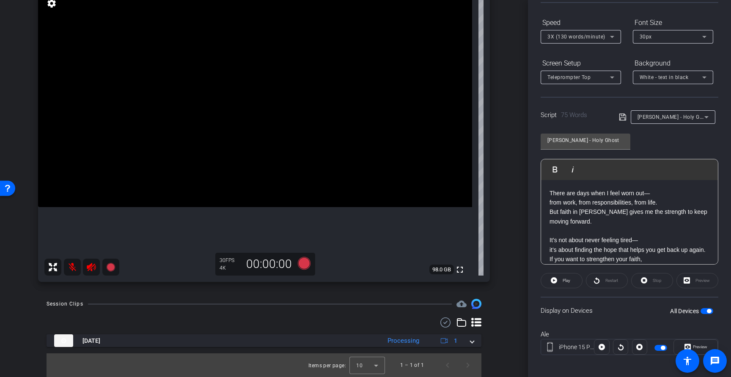
scroll to position [85, 0]
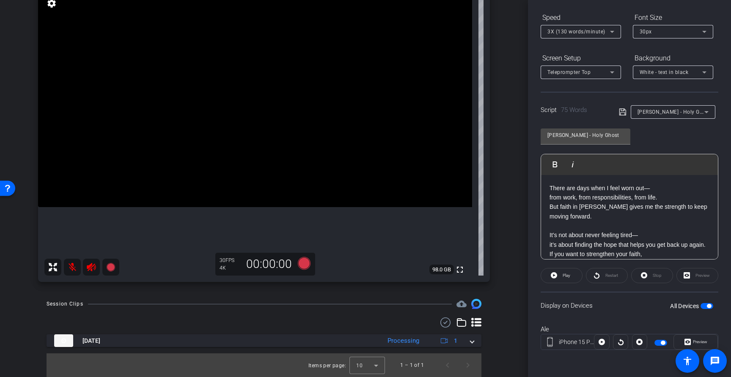
click at [602, 218] on p "There are days when I feel worn out— from work, from responsibilities, from lif…" at bounding box center [630, 203] width 160 height 38
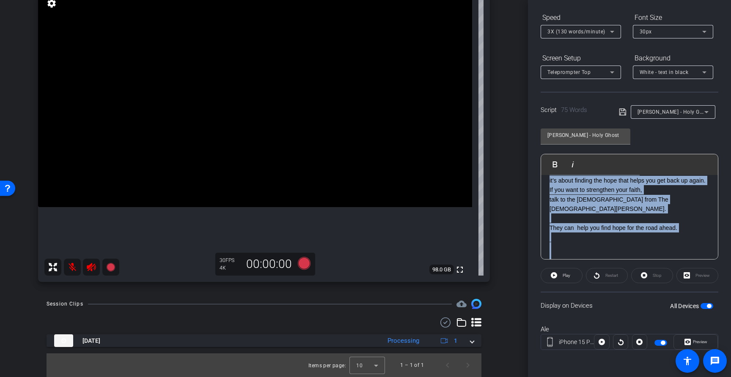
scroll to position [74, 0]
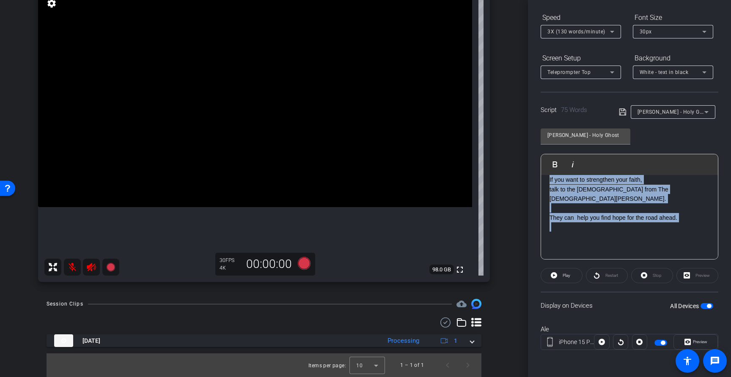
drag, startPoint x: 549, startPoint y: 186, endPoint x: 632, endPoint y: 231, distance: 94.5
click at [632, 231] on div "There are days when I feel worn out— from work, from responsibilities, from lif…" at bounding box center [629, 180] width 177 height 159
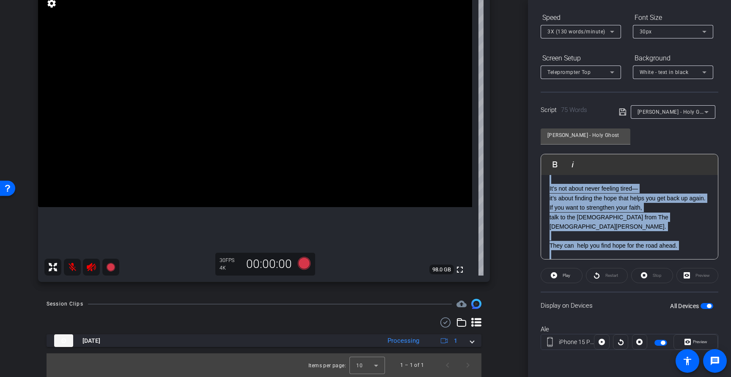
scroll to position [0, 0]
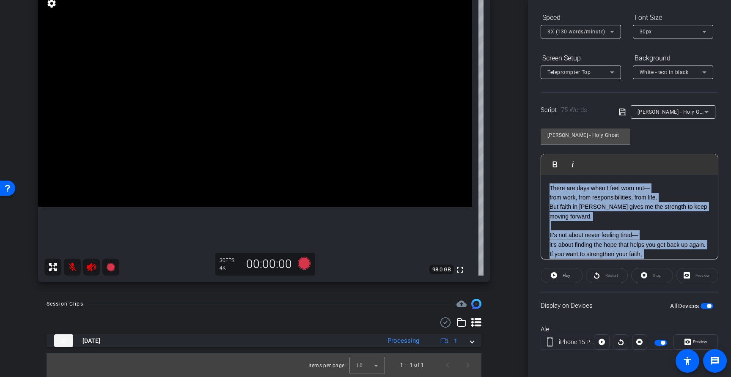
click at [612, 214] on p "There are days when I feel worn out— from work, from responsibilities, from lif…" at bounding box center [630, 203] width 160 height 38
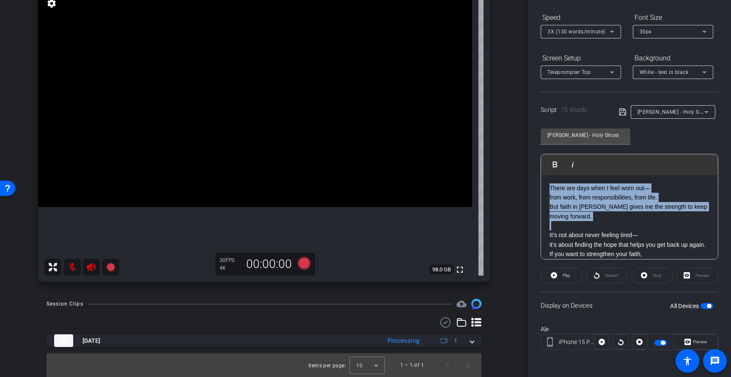
drag, startPoint x: 548, startPoint y: 188, endPoint x: 602, endPoint y: 221, distance: 63.1
click at [602, 221] on div "There are days when I feel worn out— from work, from responsibilities, from lif…" at bounding box center [629, 254] width 177 height 159
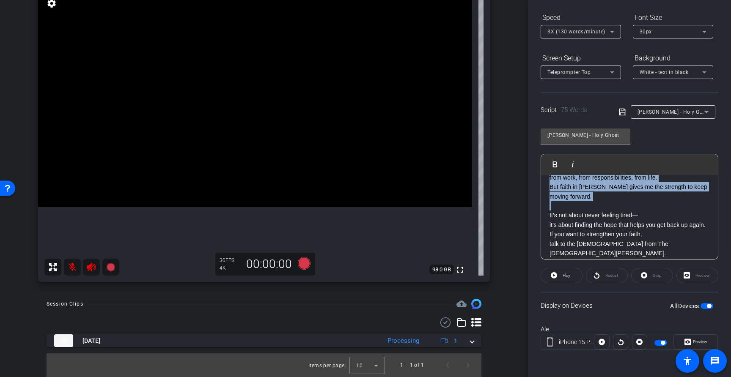
scroll to position [23, 0]
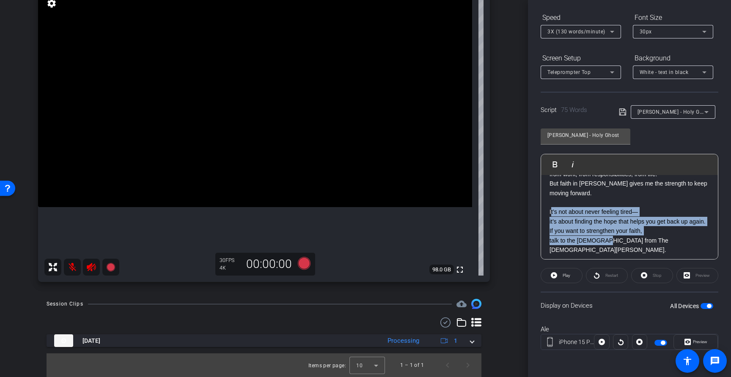
drag, startPoint x: 550, startPoint y: 209, endPoint x: 602, endPoint y: 245, distance: 62.9
click at [602, 245] on div "There are days when I feel worn out— from work, from responsibilities, from lif…" at bounding box center [629, 231] width 177 height 159
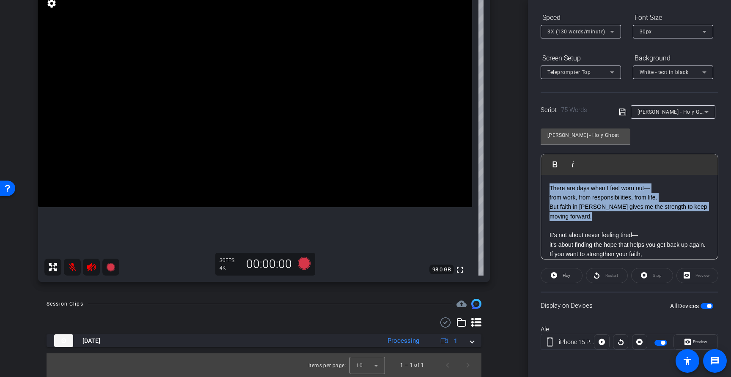
drag, startPoint x: 600, startPoint y: 216, endPoint x: 550, endPoint y: 186, distance: 58.3
click at [550, 186] on p "There are days when I feel worn out— from work, from responsibilities, from lif…" at bounding box center [630, 203] width 160 height 38
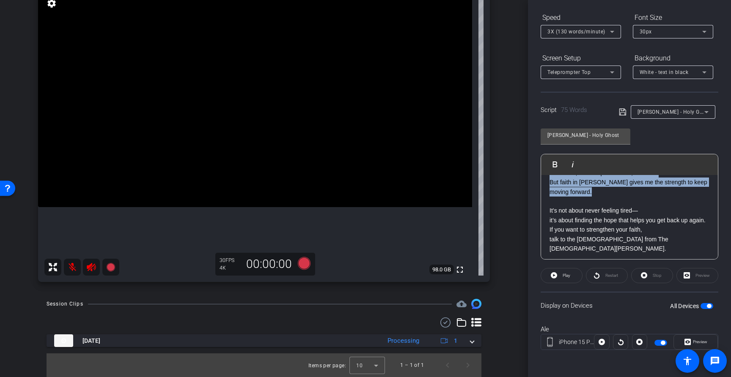
scroll to position [26, 0]
drag, startPoint x: 550, startPoint y: 208, endPoint x: 631, endPoint y: 246, distance: 89.3
click at [631, 246] on div "There are days when I feel worn out— from work, from responsibilities, from lif…" at bounding box center [629, 228] width 177 height 159
click at [610, 196] on p "It’s not about never feeling tired— it’s about finding the hope that helps you …" at bounding box center [630, 209] width 160 height 28
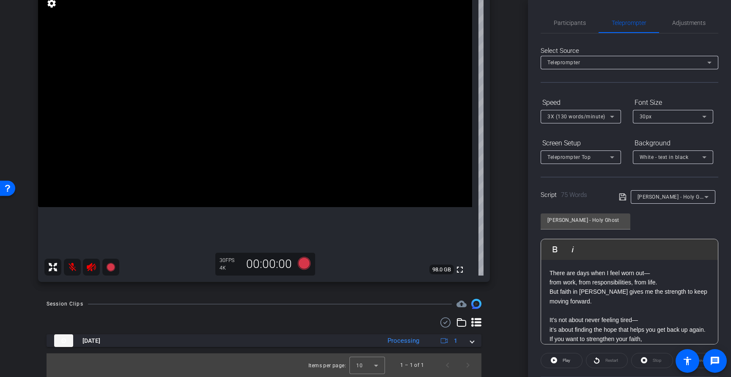
scroll to position [0, 0]
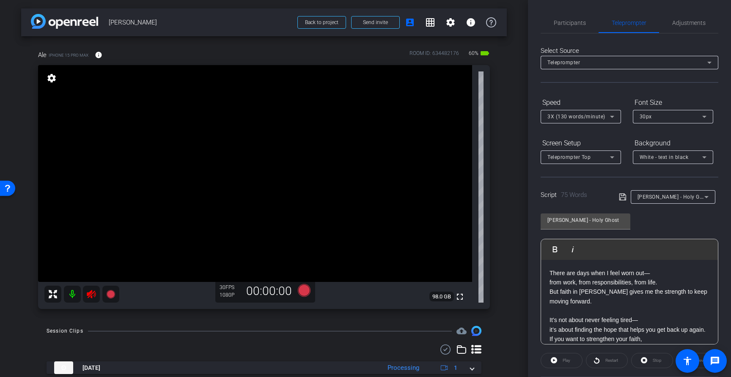
click at [73, 299] on mat-icon at bounding box center [72, 294] width 17 height 17
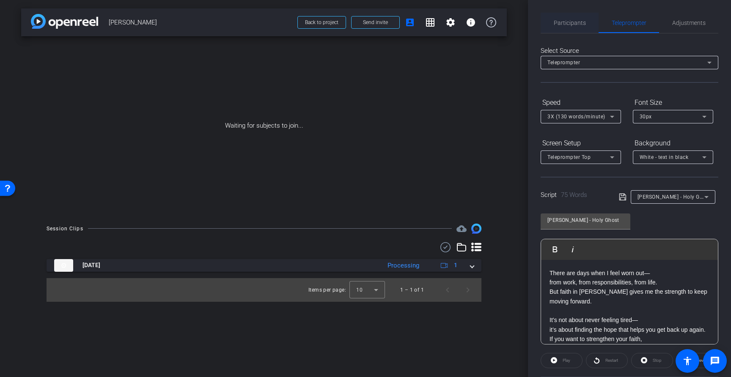
click at [569, 17] on span "Participants" at bounding box center [570, 23] width 32 height 20
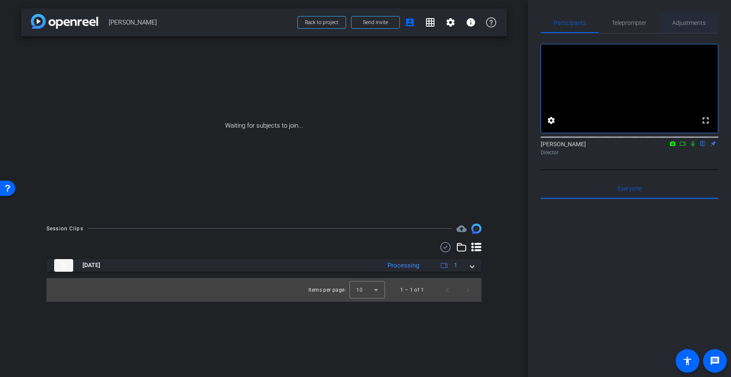
click at [676, 26] on span "Adjustments" at bounding box center [688, 23] width 33 height 6
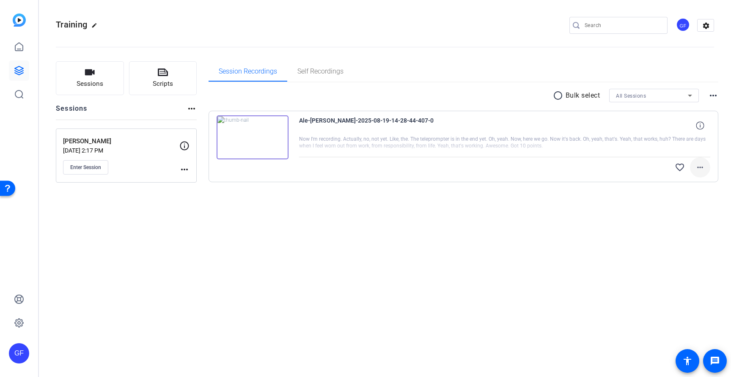
click at [700, 170] on mat-icon "more_horiz" at bounding box center [700, 167] width 10 height 10
click at [428, 198] on div at bounding box center [365, 188] width 731 height 377
click at [24, 71] on link at bounding box center [19, 70] width 20 height 20
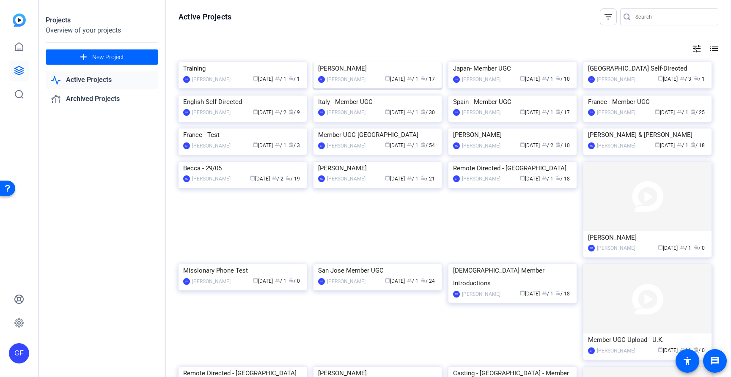
click at [379, 75] on div "[PERSON_NAME]" at bounding box center [377, 68] width 119 height 13
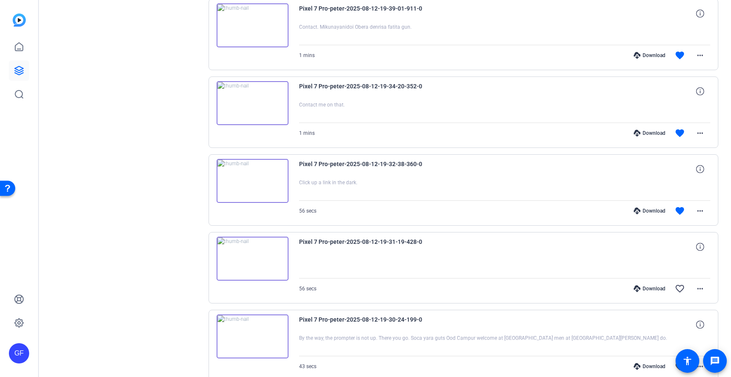
scroll to position [558, 0]
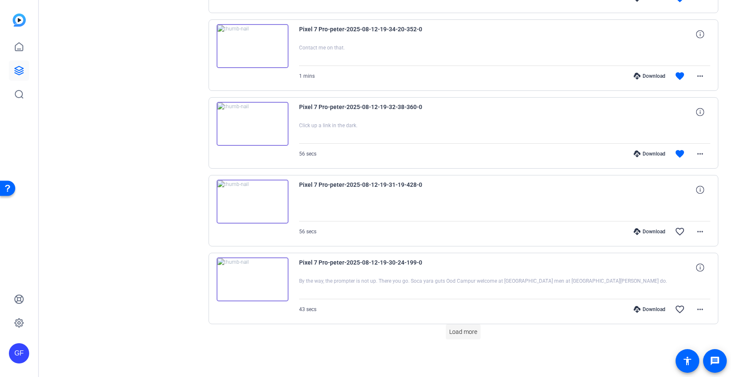
click at [467, 328] on span "Load more" at bounding box center [463, 332] width 28 height 9
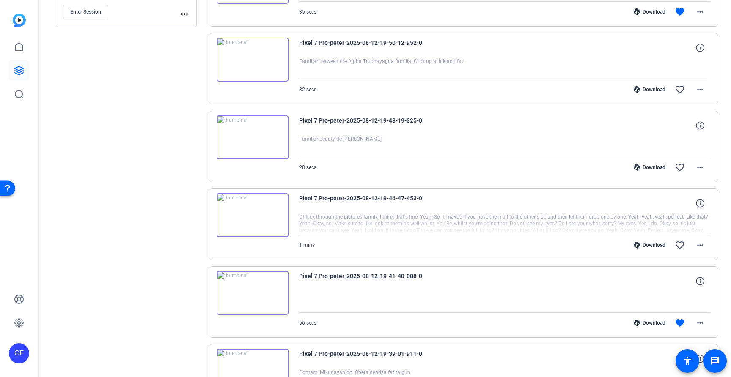
scroll to position [0, 0]
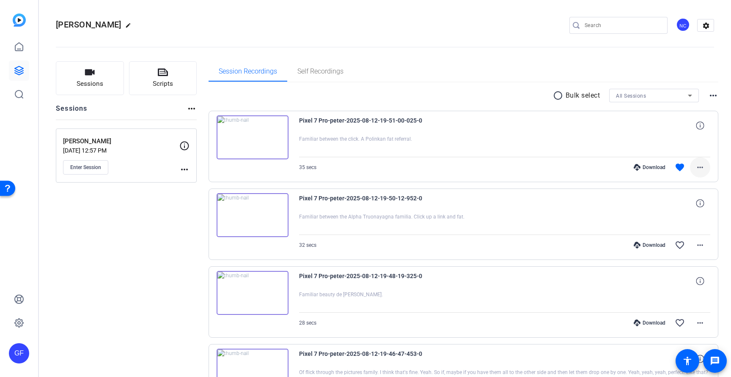
click at [700, 170] on mat-icon "more_horiz" at bounding box center [700, 167] width 10 height 10
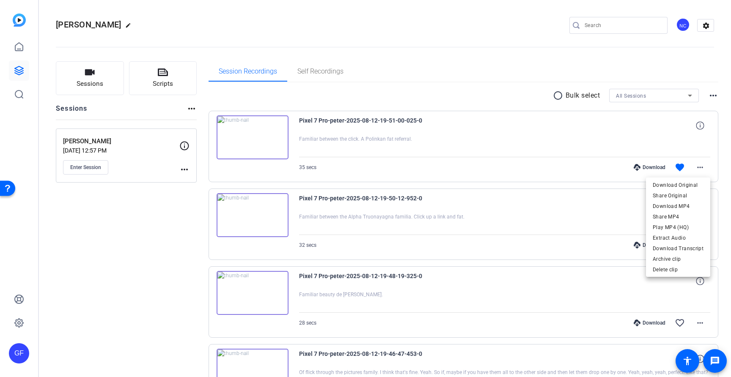
click at [415, 65] on div at bounding box center [365, 188] width 731 height 377
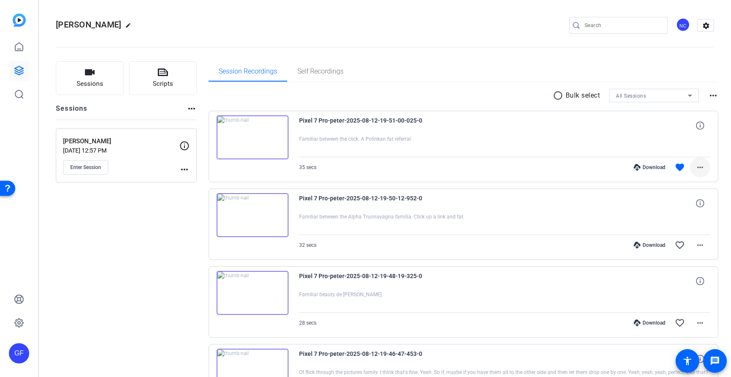
click at [707, 171] on span at bounding box center [700, 167] width 20 height 20
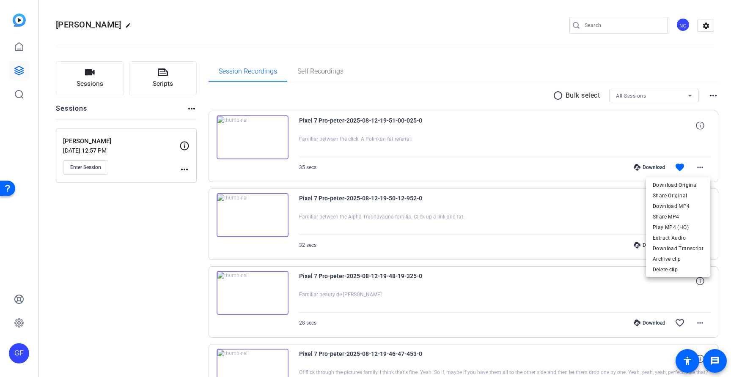
click at [121, 245] on div at bounding box center [365, 188] width 731 height 377
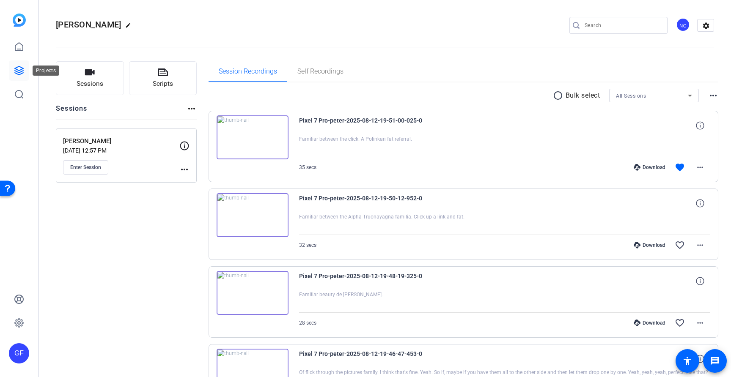
click at [15, 64] on link at bounding box center [19, 70] width 20 height 20
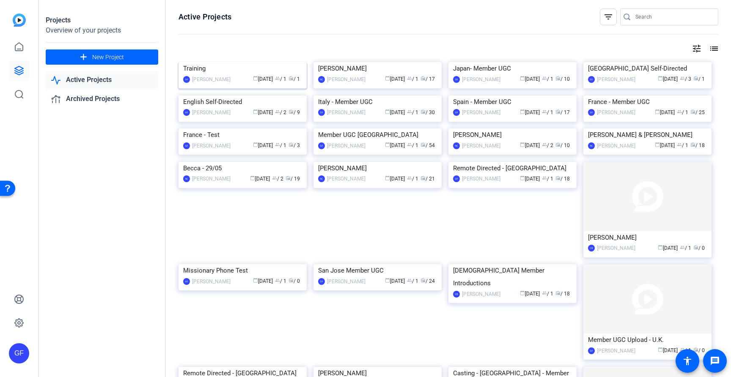
click at [236, 75] on div "Training" at bounding box center [242, 68] width 119 height 13
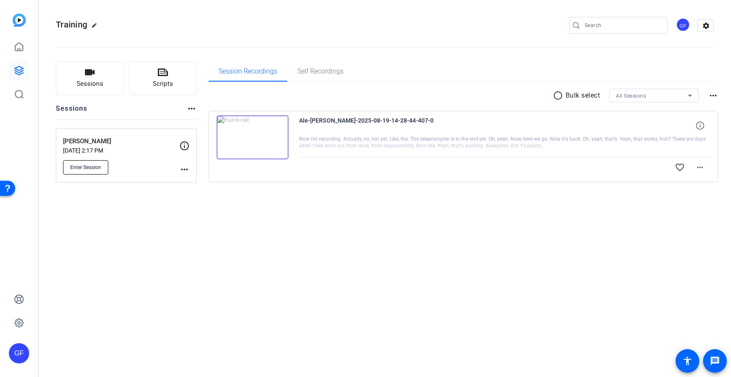
click at [82, 167] on span "Enter Session" at bounding box center [85, 167] width 31 height 7
click at [25, 71] on link at bounding box center [19, 70] width 20 height 20
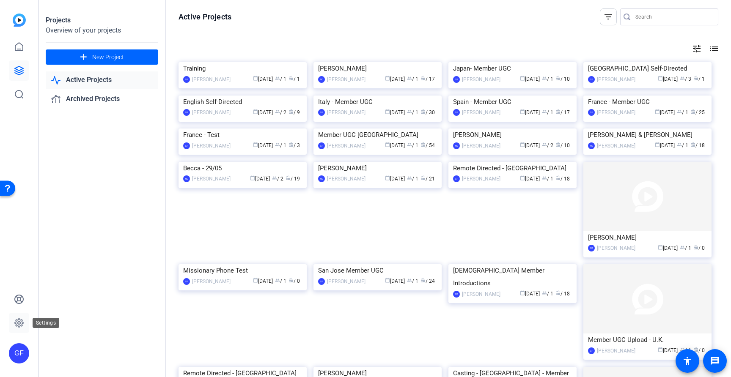
click at [16, 318] on icon at bounding box center [19, 323] width 10 height 10
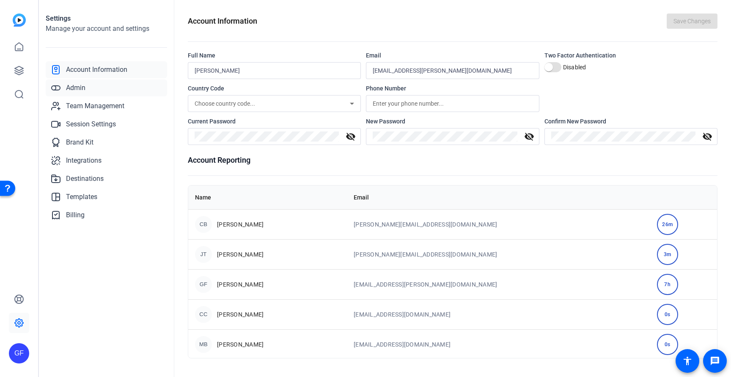
click at [83, 91] on span "Admin" at bounding box center [75, 88] width 19 height 10
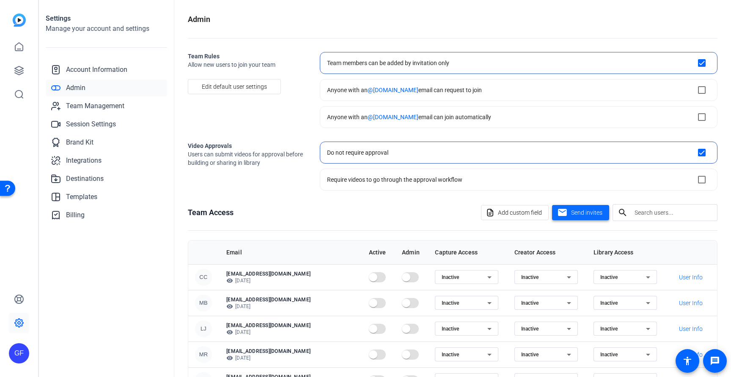
click at [566, 206] on span at bounding box center [580, 213] width 57 height 20
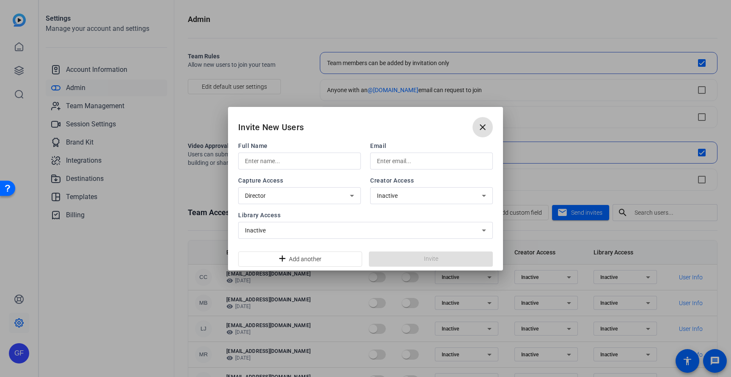
click at [295, 167] on div at bounding box center [299, 161] width 109 height 17
type input "Melody"
click at [314, 193] on div "Director" at bounding box center [299, 195] width 109 height 17
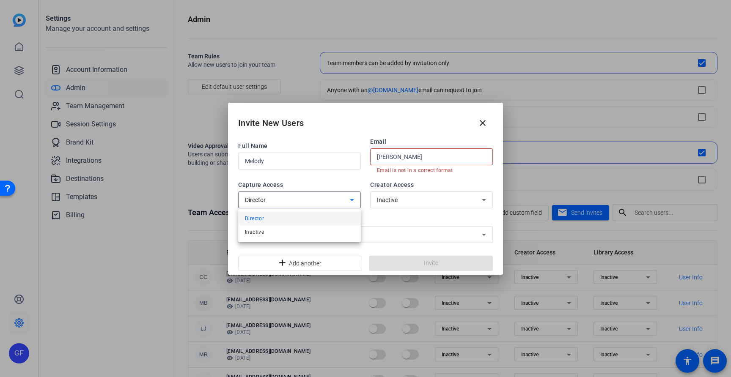
click at [321, 194] on div at bounding box center [365, 188] width 731 height 377
click at [400, 158] on input "Mejia" at bounding box center [431, 157] width 109 height 10
paste input "c-mmejia@boncom.lat"
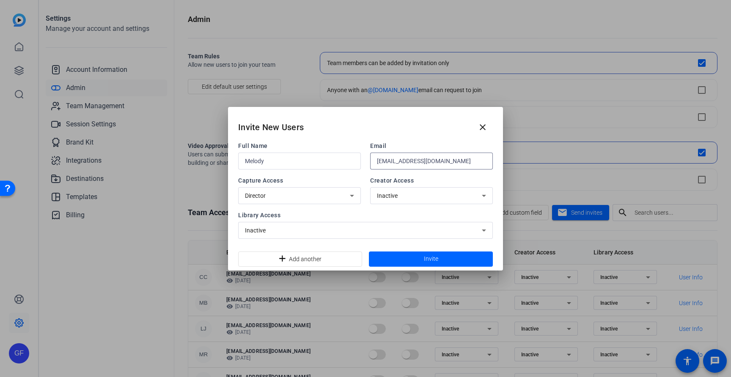
type input "c-mmejia@boncom.lat"
click at [334, 164] on input "Melody" at bounding box center [299, 161] width 109 height 10
type input "Melody Meija"
click at [394, 262] on span at bounding box center [431, 259] width 124 height 20
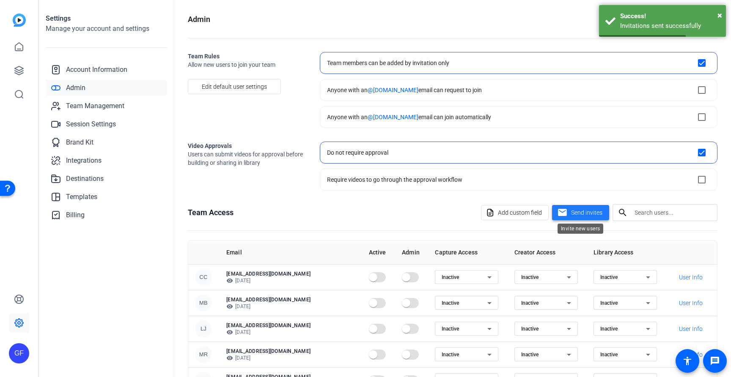
click at [582, 213] on span "Send invites" at bounding box center [586, 213] width 31 height 9
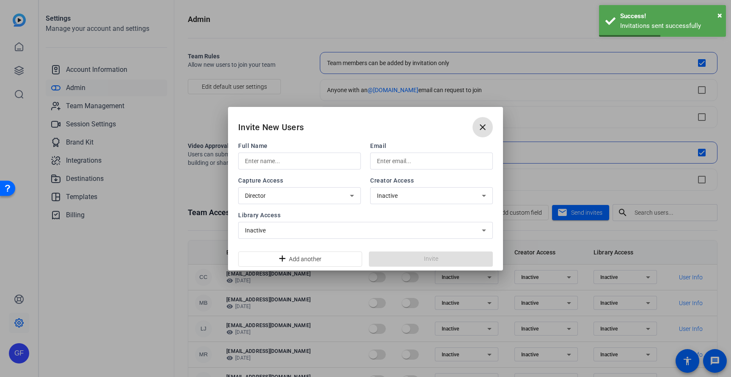
click at [276, 163] on input "text" at bounding box center [299, 161] width 109 height 10
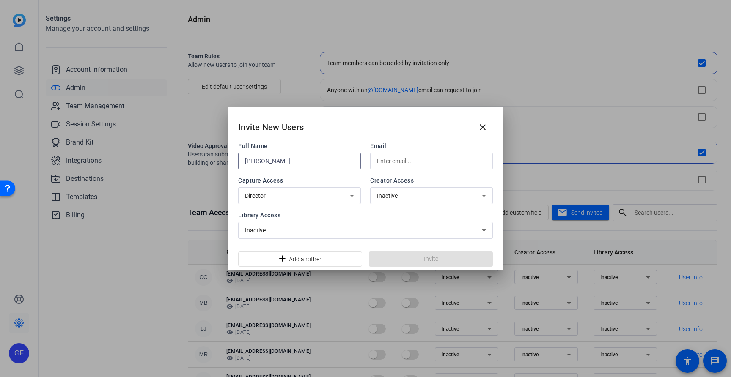
type input "Rachel Aranha"
paste input "raranha@boncom.com"
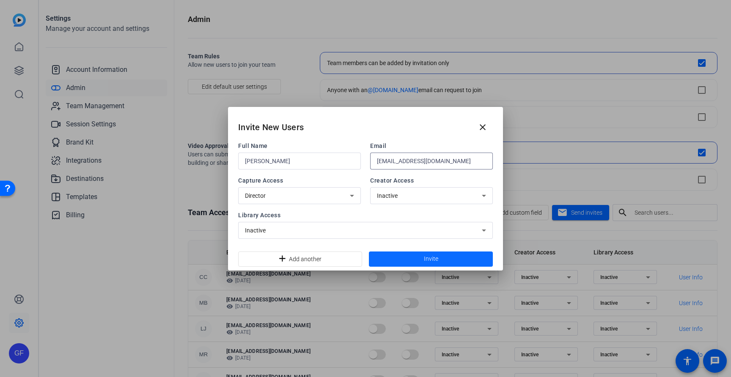
type input "raranha@boncom.com"
click at [415, 257] on span at bounding box center [431, 259] width 124 height 20
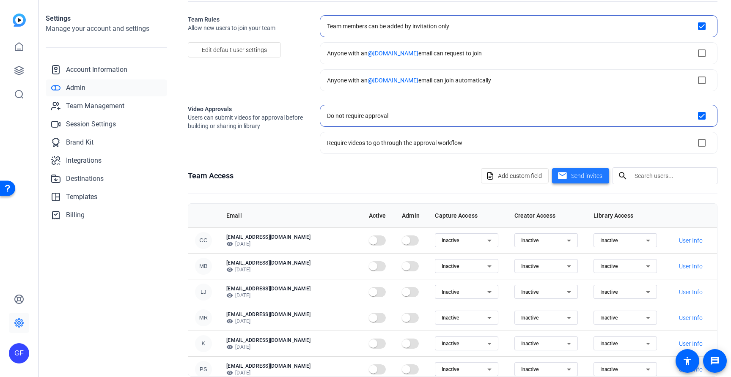
scroll to position [74, 0]
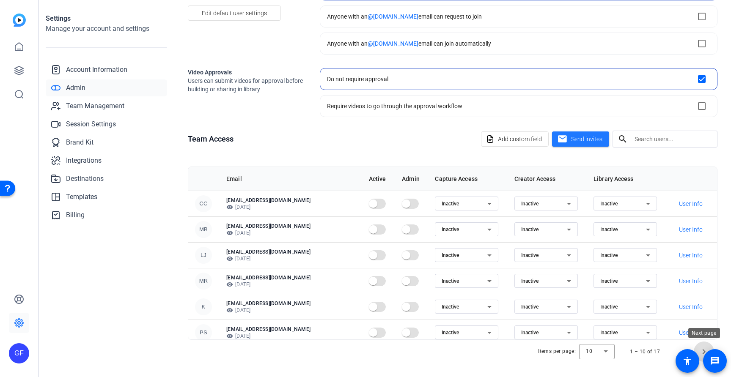
click at [701, 351] on span "Next page" at bounding box center [704, 352] width 20 height 20
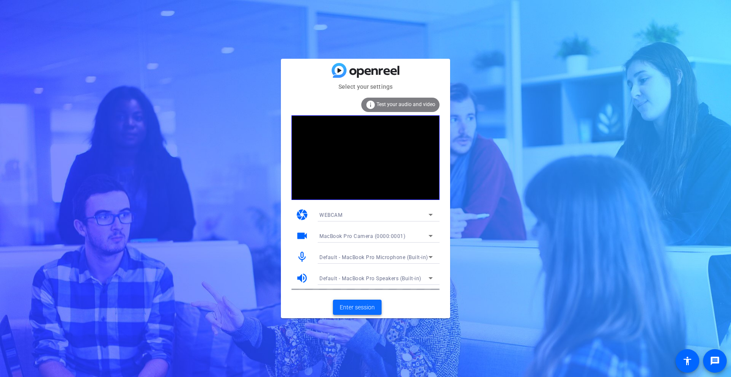
click at [363, 300] on span at bounding box center [357, 307] width 49 height 20
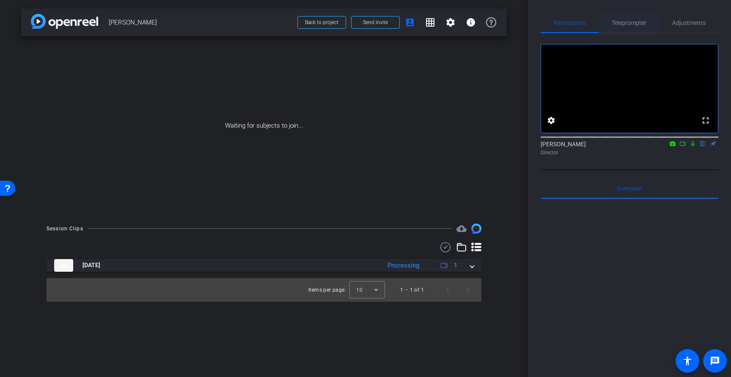
click at [627, 17] on span "Teleprompter" at bounding box center [629, 23] width 35 height 20
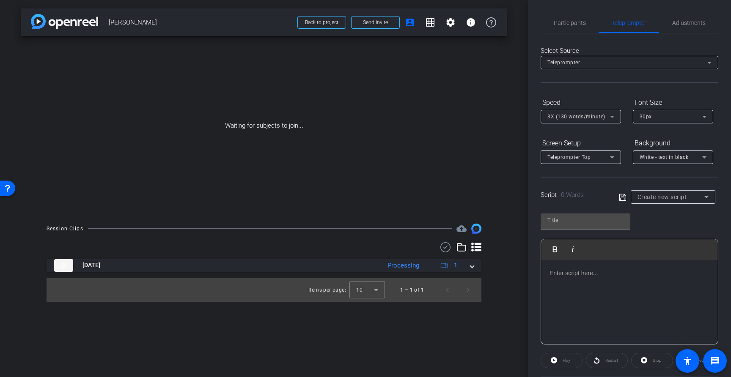
click at [583, 288] on div at bounding box center [629, 302] width 177 height 85
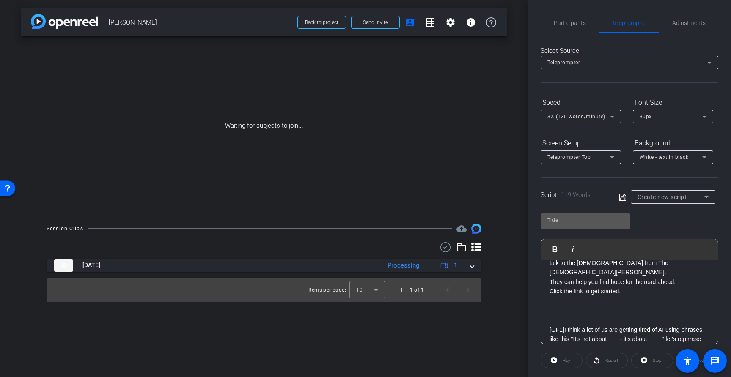
click at [577, 216] on input "text" at bounding box center [585, 220] width 76 height 10
type input "hh"
click at [622, 195] on icon at bounding box center [623, 197] width 8 height 10
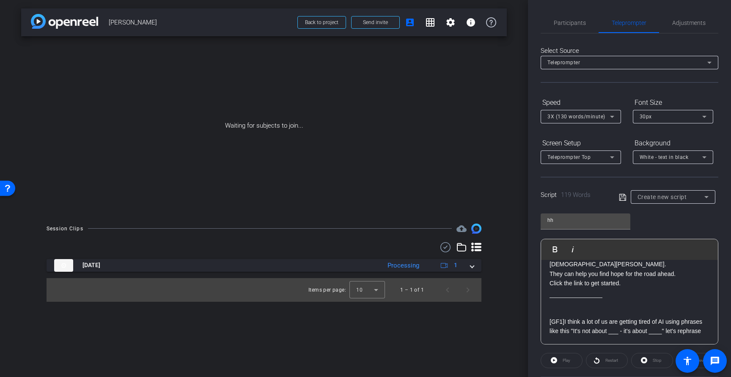
scroll to position [0, 0]
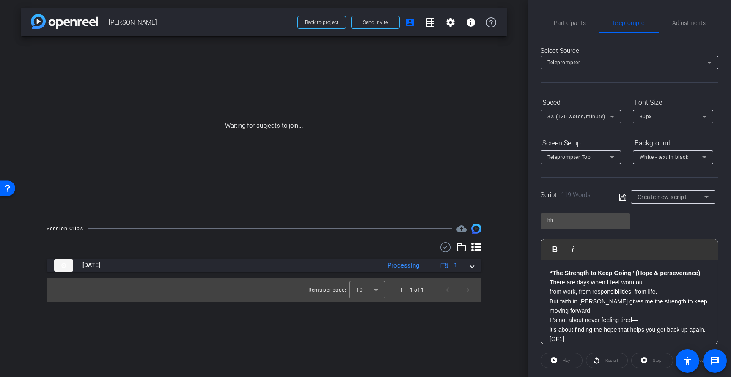
click at [552, 270] on strong "“The Strength to Keep Going” (Hope & perseverance)" at bounding box center [625, 273] width 151 height 7
click at [565, 363] on div "Play" at bounding box center [562, 360] width 42 height 15
click at [559, 362] on div "Play" at bounding box center [562, 360] width 42 height 15
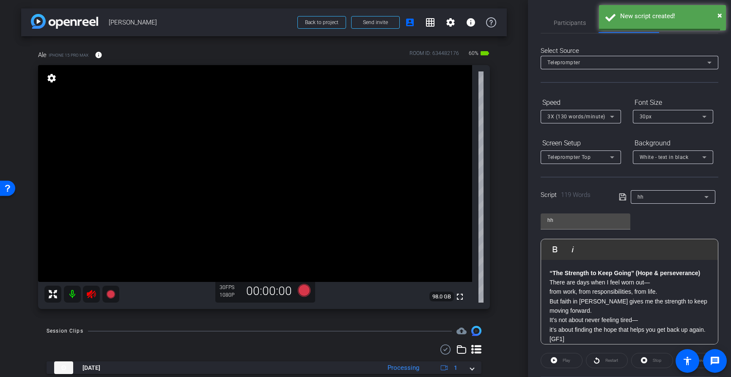
click at [623, 199] on icon at bounding box center [623, 197] width 8 height 10
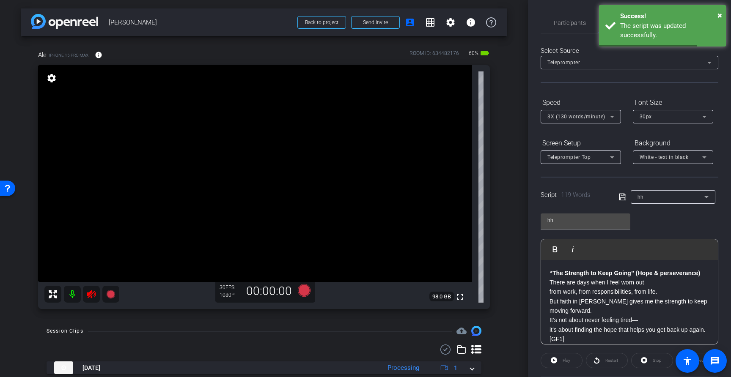
click at [69, 290] on mat-icon at bounding box center [72, 294] width 17 height 17
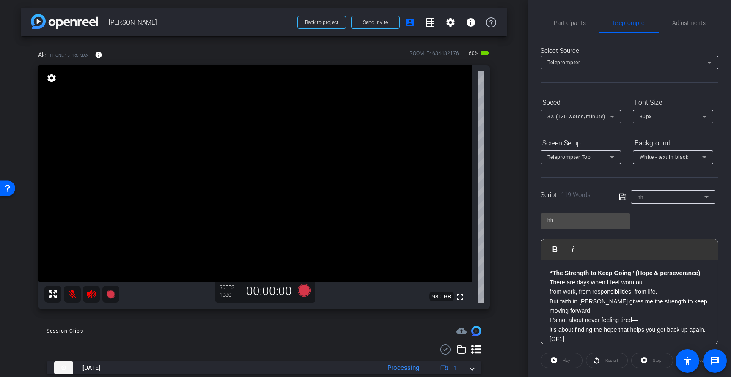
click at [548, 274] on div "“The Strength to Keep Going” (Hope & perseverance) There are days when I feel w…" at bounding box center [629, 354] width 177 height 188
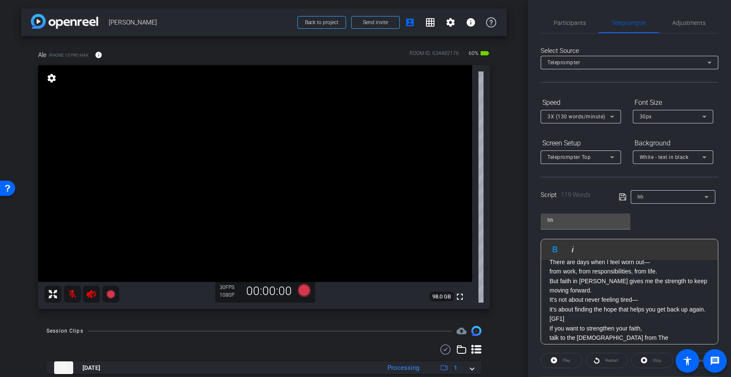
scroll to position [25, 0]
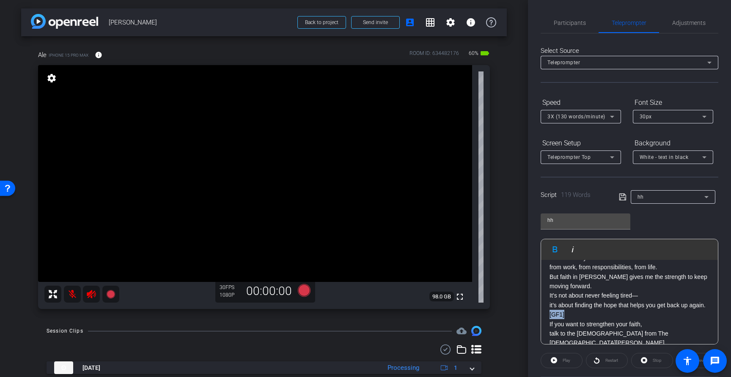
drag, startPoint x: 571, startPoint y: 314, endPoint x: 523, endPoint y: 314, distance: 47.4
click at [523, 314] on div "arrow_back Rachel Back to project Send invite account_box grid_on settings info…" at bounding box center [365, 188] width 731 height 377
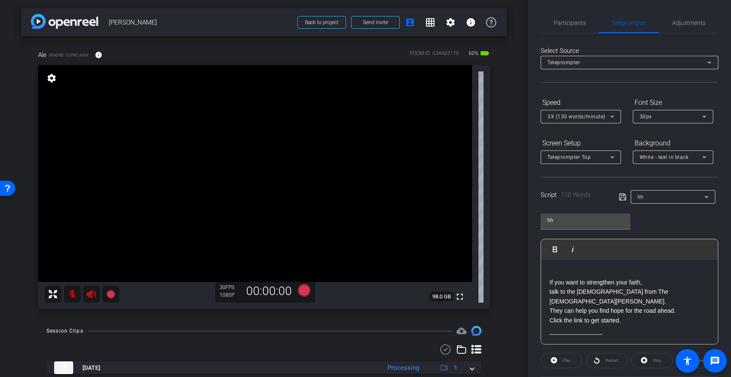
scroll to position [70, 0]
drag, startPoint x: 548, startPoint y: 289, endPoint x: 624, endPoint y: 330, distance: 86.9
click at [624, 330] on div "“The Strength to Keep Going” (Hope & perseverance) There are days when I feel w…" at bounding box center [629, 288] width 177 height 197
click at [550, 288] on p "If you want to strengthen your faith, talk to the missionaries from The Church …" at bounding box center [630, 306] width 160 height 47
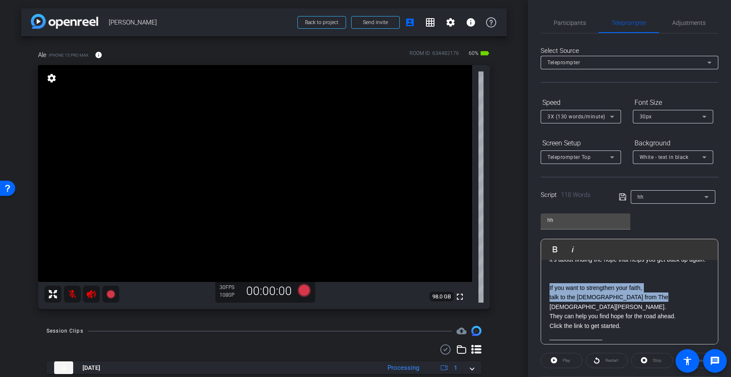
drag, startPoint x: 547, startPoint y: 287, endPoint x: 651, endPoint y: 293, distance: 103.8
click at [651, 293] on div "“The Strength to Keep Going” (Hope & perseverance) There are days when I feel w…" at bounding box center [629, 288] width 177 height 197
click at [562, 360] on div "Play" at bounding box center [562, 360] width 42 height 15
click at [553, 360] on div "Play" at bounding box center [562, 360] width 42 height 15
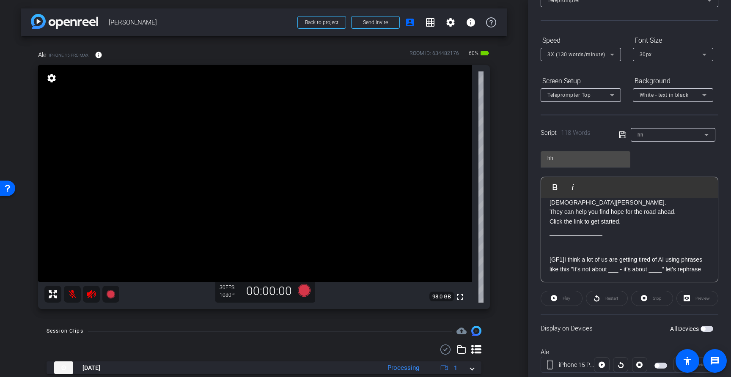
scroll to position [85, 0]
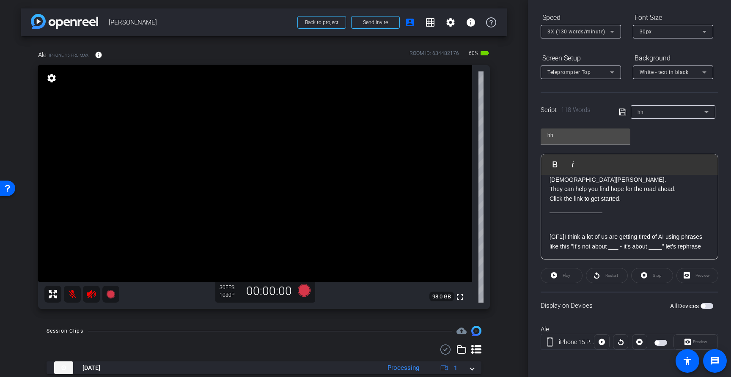
click at [705, 311] on div "Display on Devices All Devices" at bounding box center [630, 305] width 178 height 27
click at [707, 304] on span "button" at bounding box center [707, 306] width 13 height 6
click at [548, 274] on span at bounding box center [561, 276] width 41 height 20
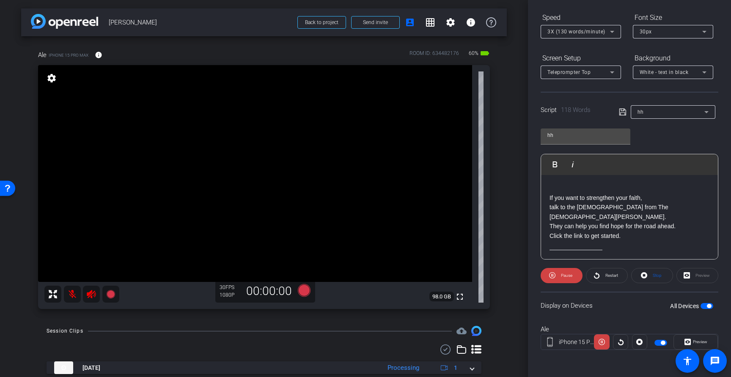
scroll to position [69, 0]
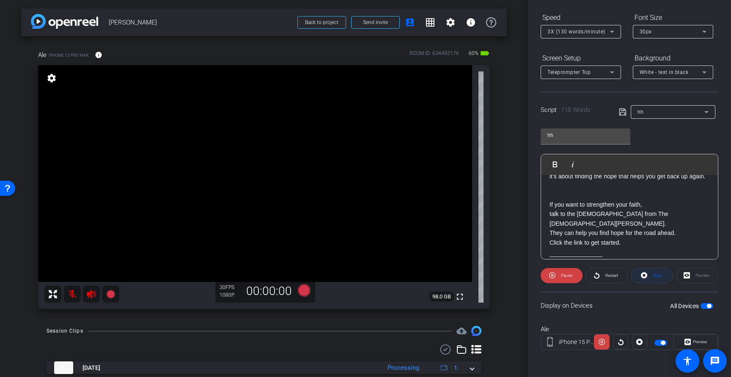
click at [645, 275] on icon at bounding box center [644, 275] width 6 height 11
click at [549, 205] on div "“The Strength to Keep Going” (Hope & perseverance) There are days when I feel w…" at bounding box center [629, 205] width 177 height 197
click at [550, 206] on p "If you want to strengthen your faith, talk to the missionaries from The Church …" at bounding box center [630, 223] width 160 height 47
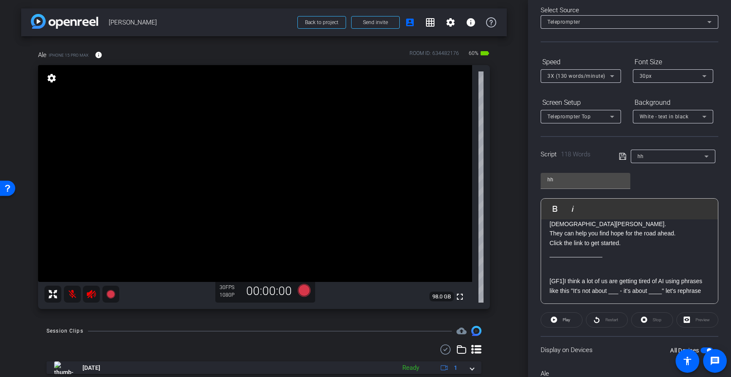
scroll to position [85, 0]
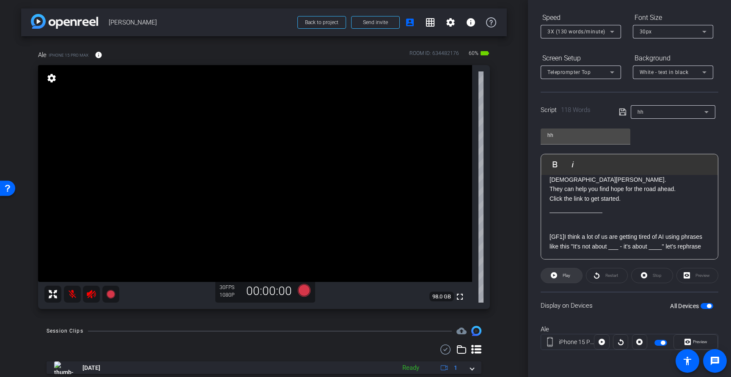
click at [564, 272] on span "Play" at bounding box center [566, 276] width 10 height 12
click at [557, 273] on span at bounding box center [562, 276] width 42 height 20
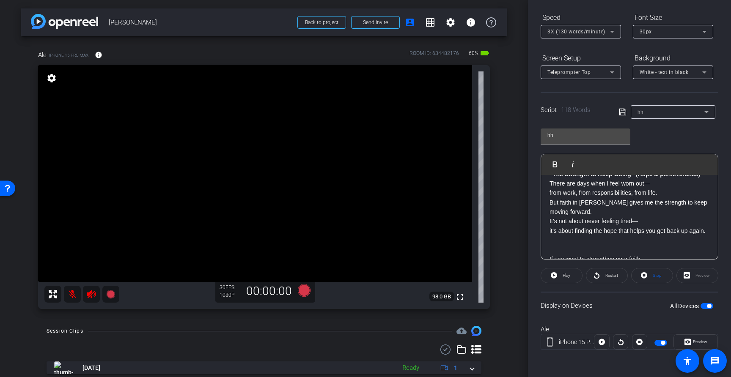
scroll to position [0, 0]
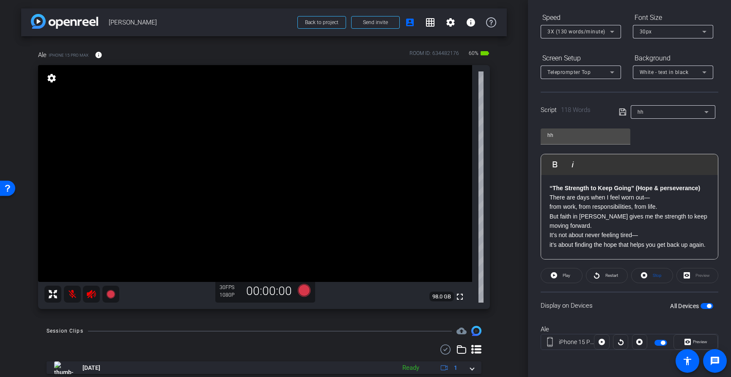
click at [550, 194] on p "“The Strength to Keep Going” (Hope & perseverance) There are days when I feel w…" at bounding box center [630, 217] width 160 height 66
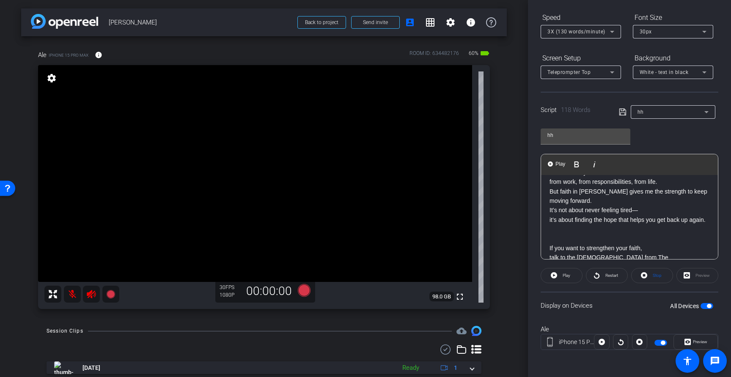
scroll to position [34, 0]
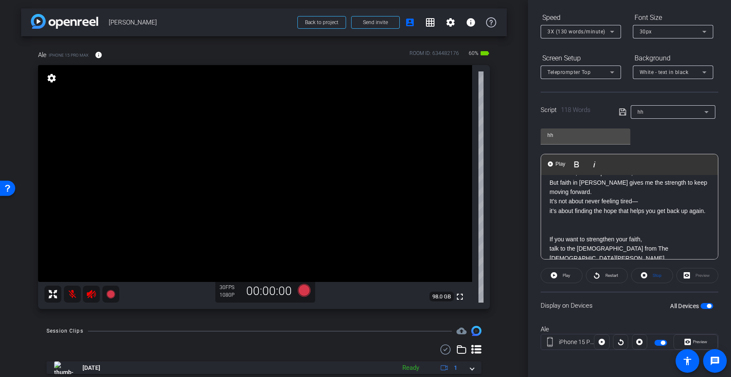
click at [549, 240] on div "“The Strength to Keep Going” (Hope & perseverance) There are days when I feel w…" at bounding box center [629, 239] width 177 height 197
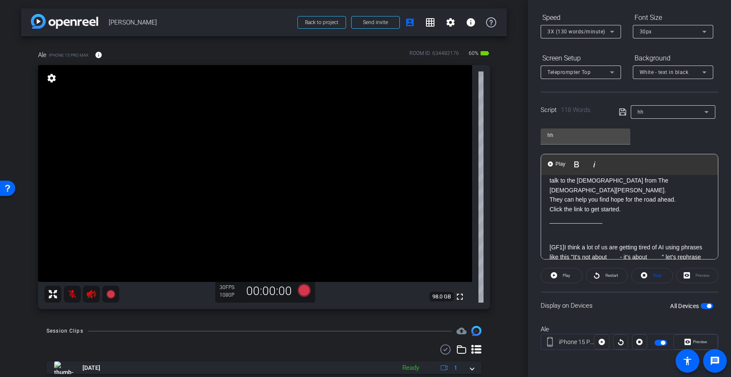
scroll to position [113, 0]
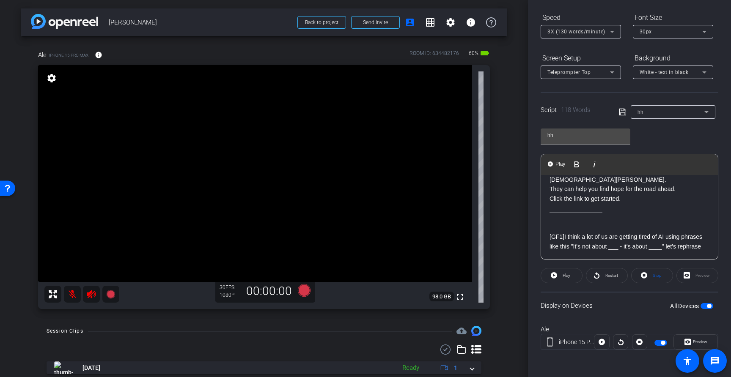
click at [550, 235] on link "[GF1]" at bounding box center [557, 237] width 15 height 7
click at [550, 236] on link "[GF1]" at bounding box center [557, 237] width 15 height 7
click at [555, 163] on span "Play" at bounding box center [560, 164] width 13 height 7
click at [696, 343] on span "Preview" at bounding box center [700, 342] width 14 height 5
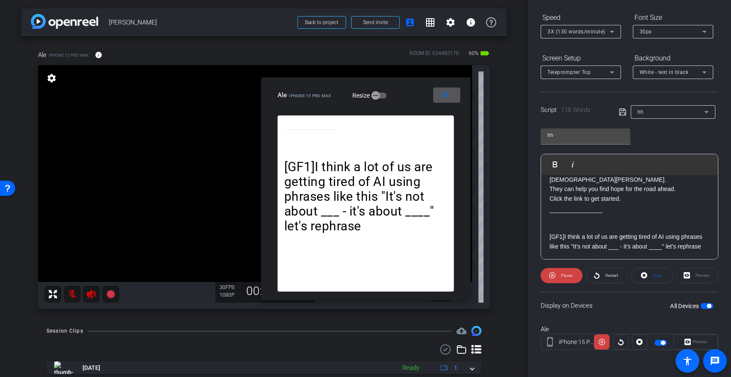
click at [698, 350] on span at bounding box center [688, 361] width 24 height 24
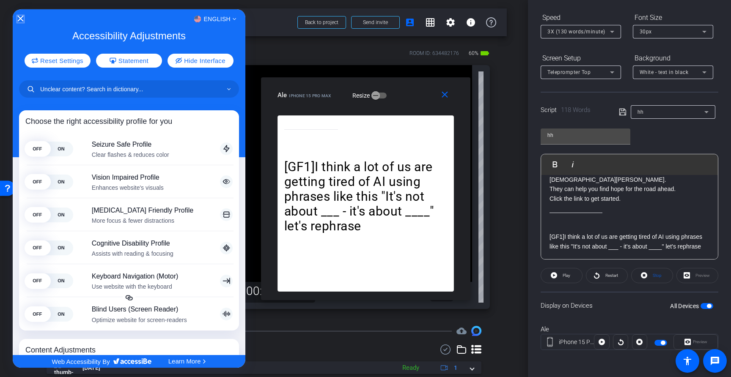
click at [19, 18] on icon "Close Accessibility Interface" at bounding box center [20, 19] width 6 height 6
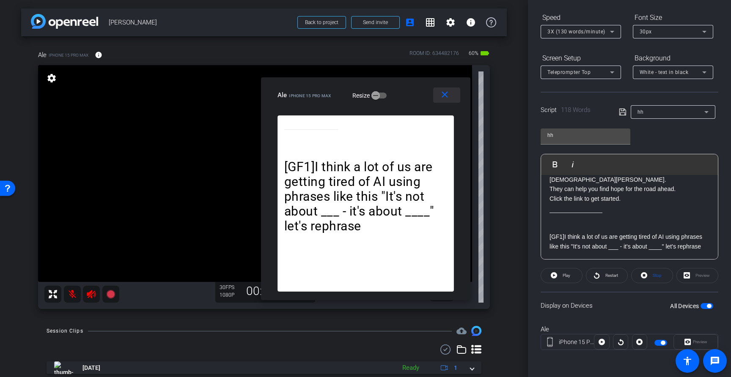
click at [443, 90] on mat-icon "close" at bounding box center [445, 95] width 11 height 11
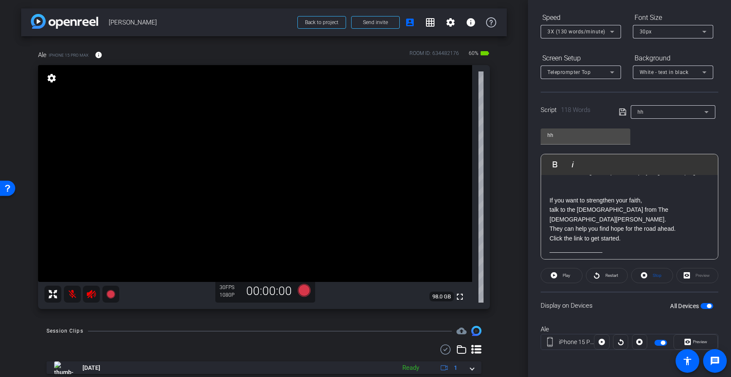
scroll to position [0, 0]
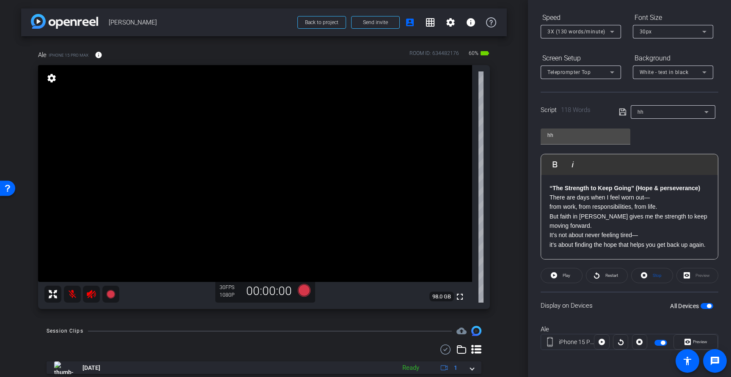
click at [551, 188] on strong "“The Strength to Keep Going” (Hope & perseverance)" at bounding box center [625, 188] width 151 height 7
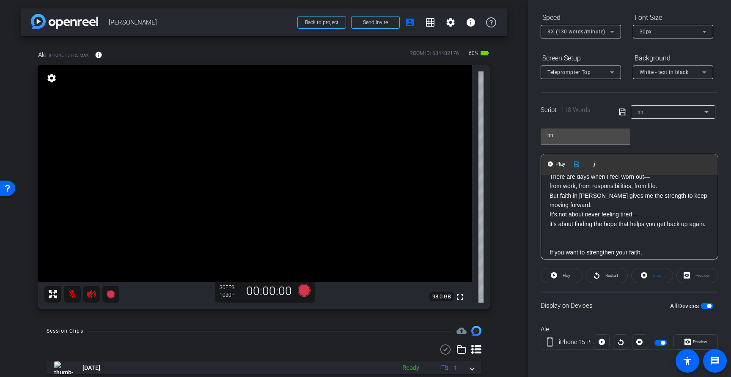
scroll to position [25, 0]
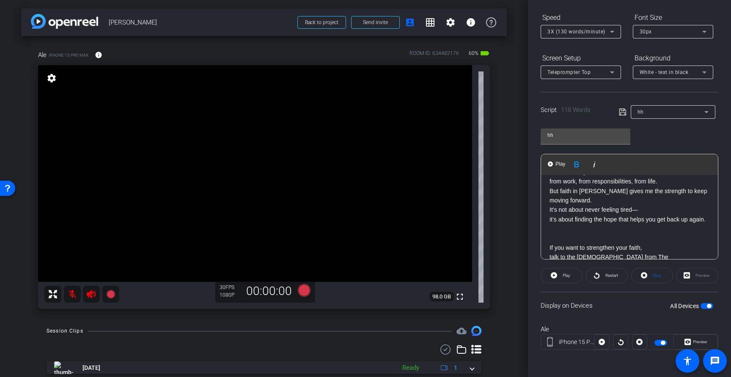
click at [550, 220] on p "“The Strength to Keep Going” (Hope & perseverance) There are days when I feel w…" at bounding box center [630, 191] width 160 height 66
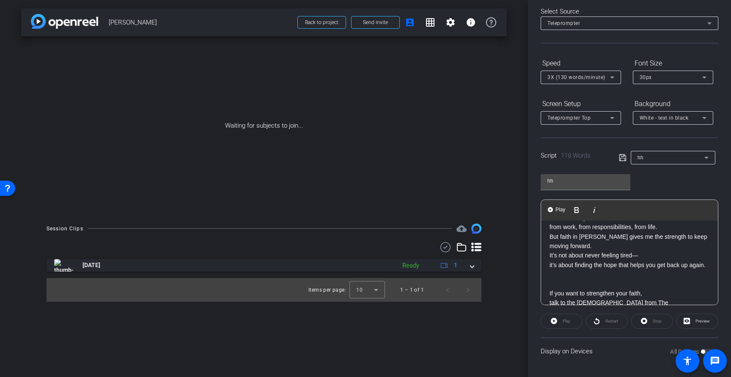
scroll to position [39, 0]
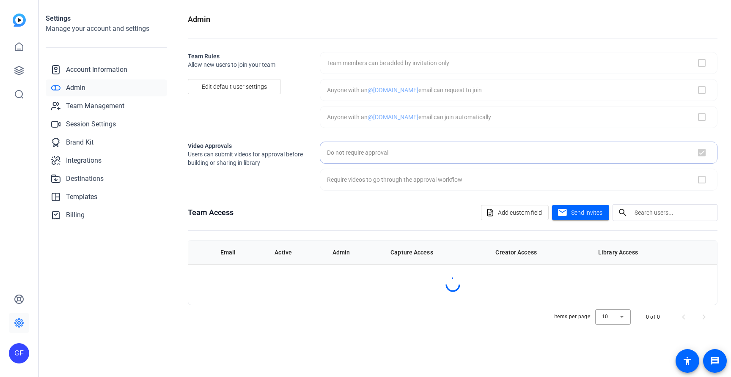
checkbox input "true"
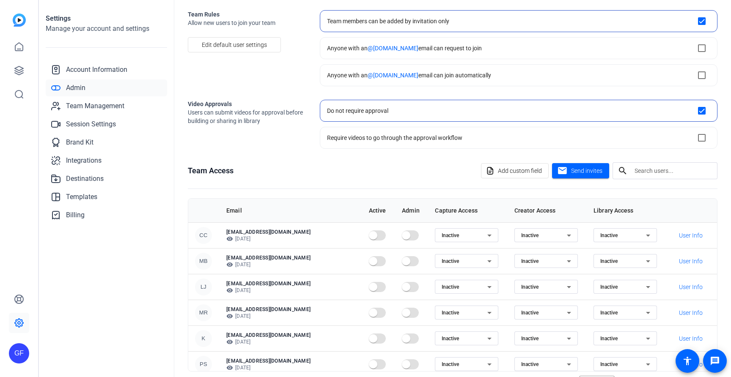
scroll to position [74, 0]
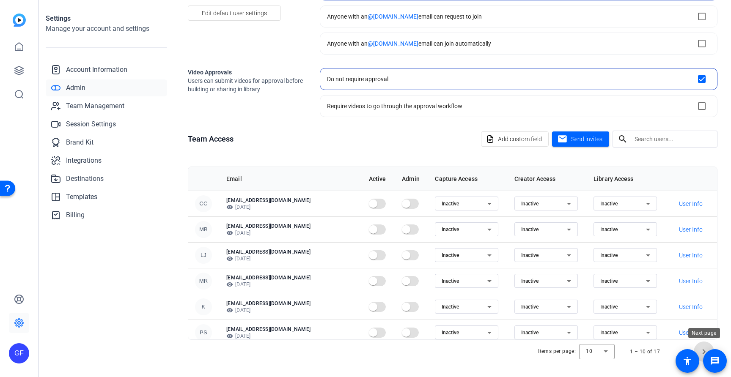
click at [701, 351] on span "Next page" at bounding box center [704, 352] width 20 height 20
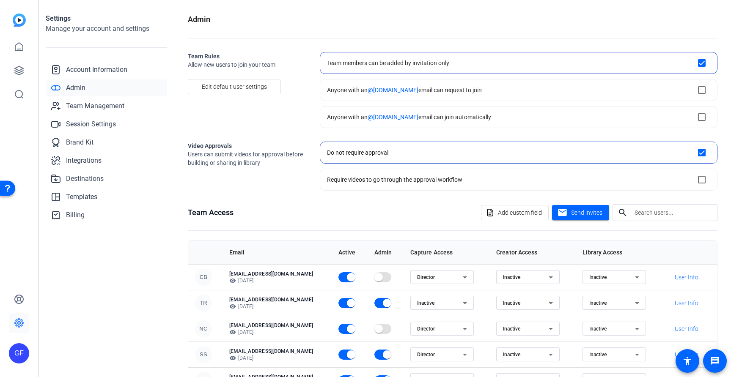
scroll to position [31, 0]
